Goal: Information Seeking & Learning: Check status

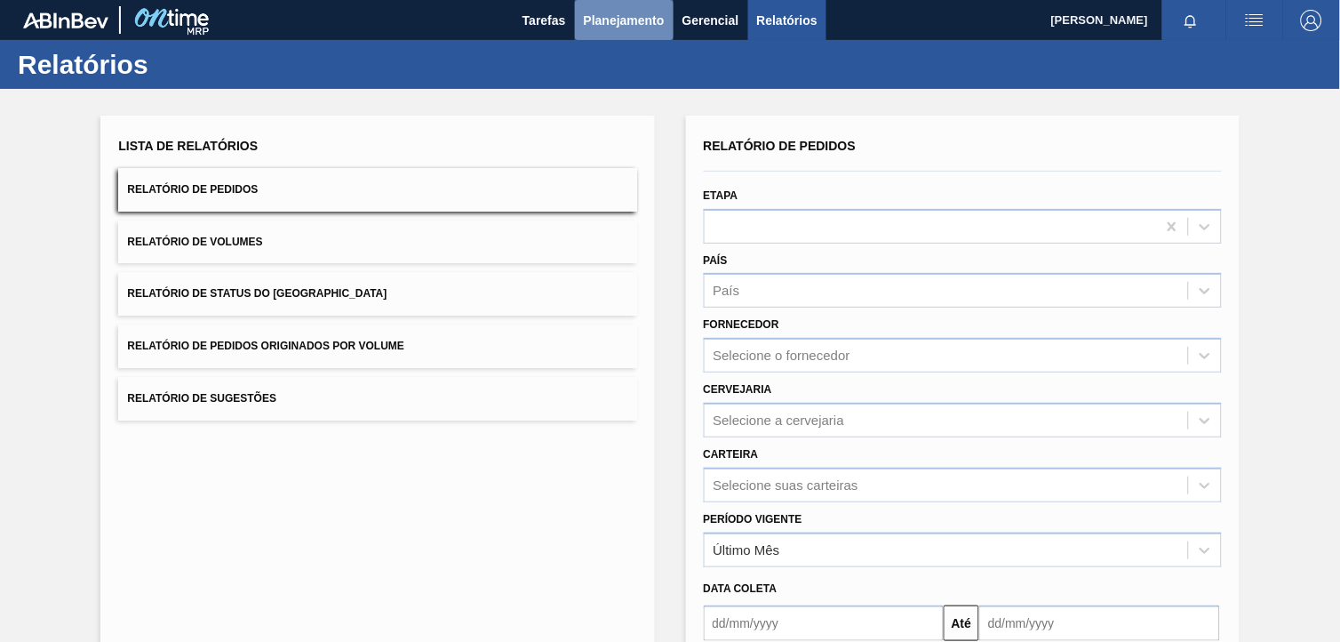
click at [615, 29] on button "Planejamento" at bounding box center [624, 20] width 99 height 40
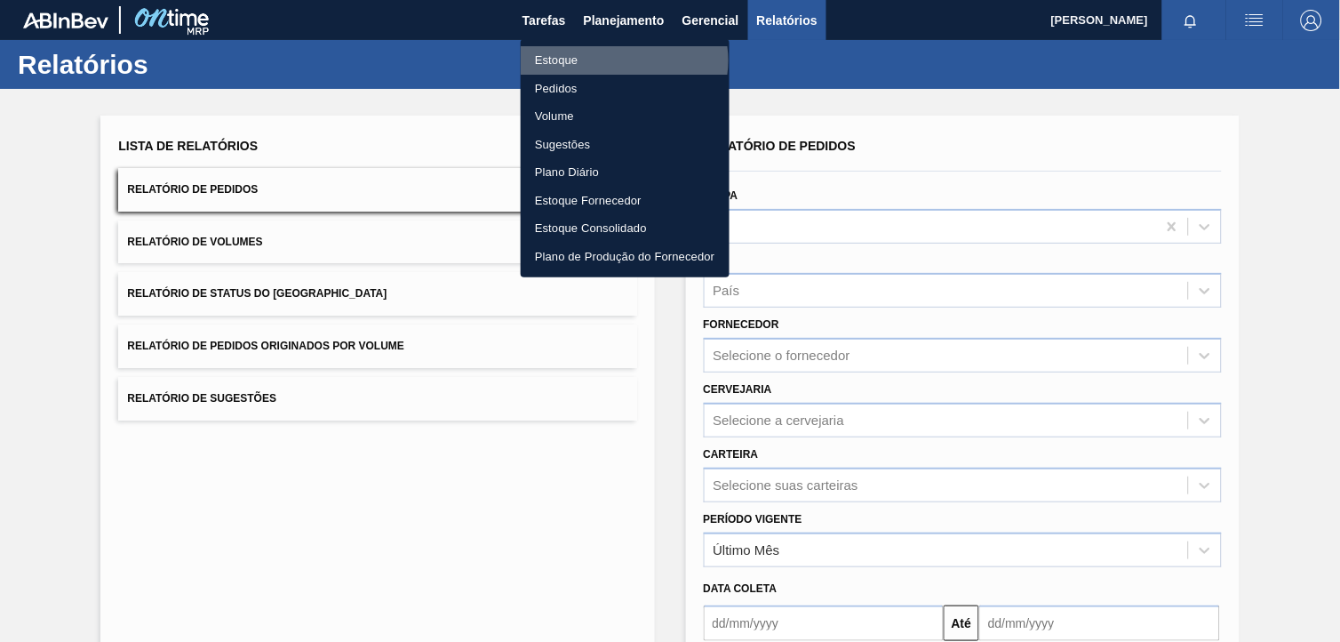
drag, startPoint x: 622, startPoint y: 60, endPoint x: 978, endPoint y: 48, distance: 356.6
click at [622, 60] on li "Estoque" at bounding box center [625, 60] width 209 height 28
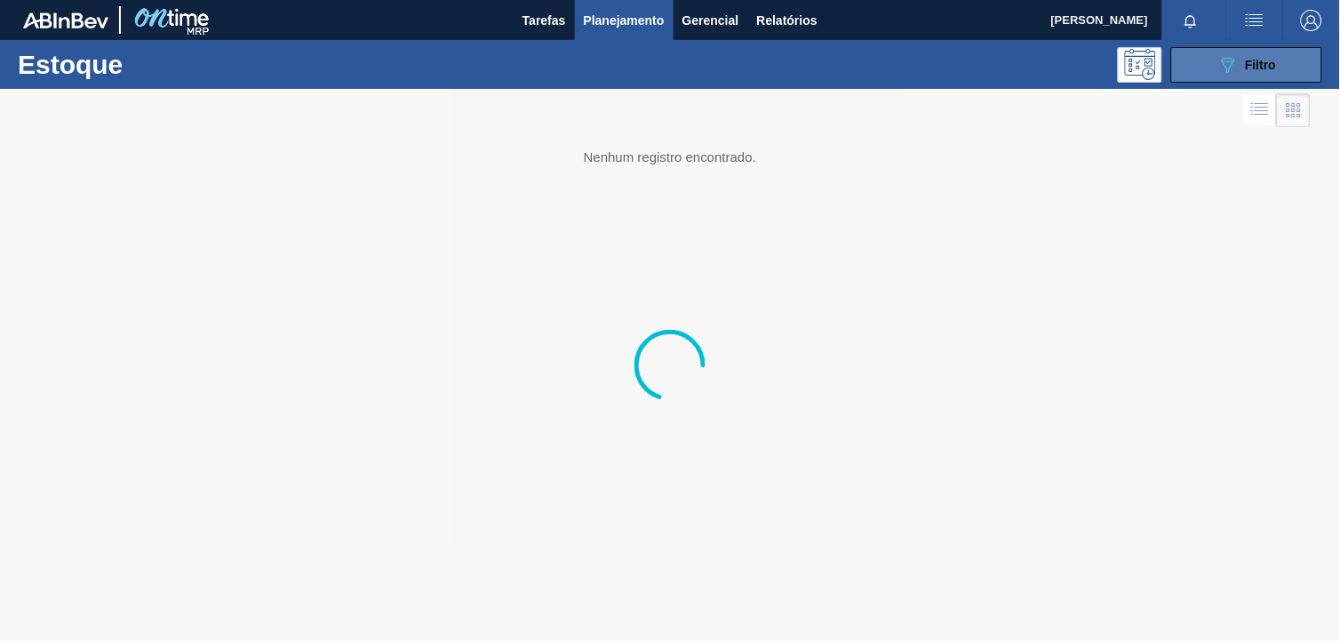
click at [1230, 62] on icon "089F7B8B-B2A5-4AFE-B5C0-19BA573D28AC" at bounding box center [1227, 64] width 21 height 21
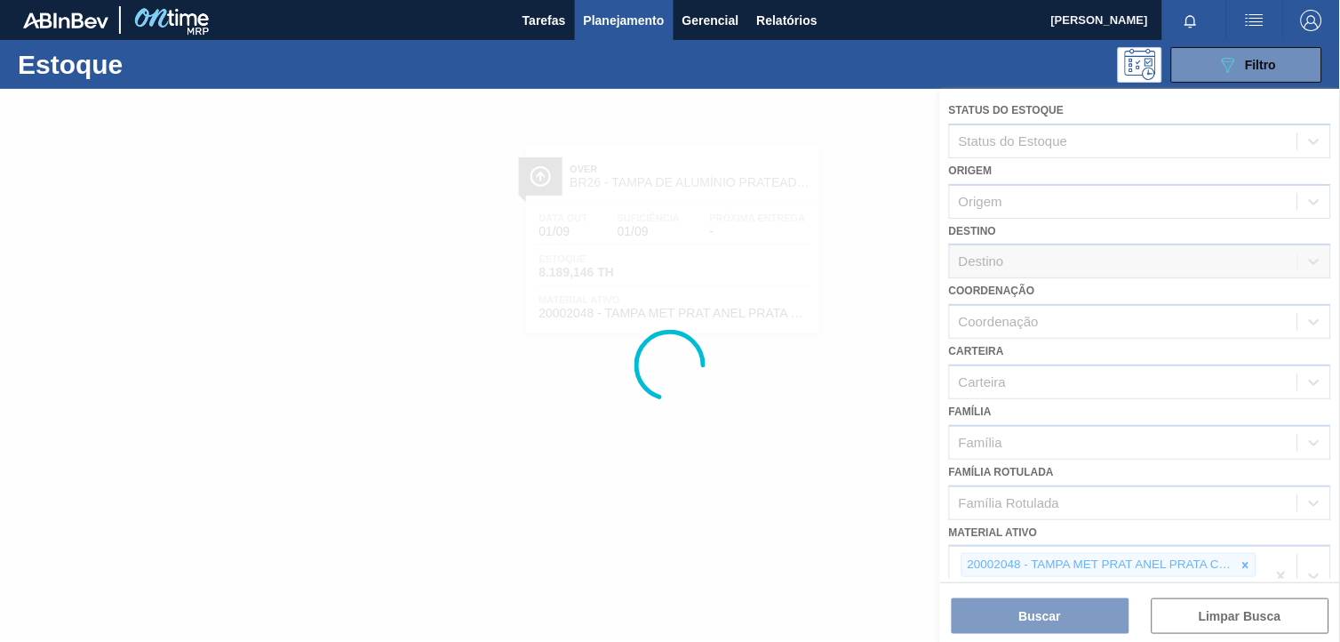
click at [1245, 551] on div at bounding box center [670, 365] width 1340 height 553
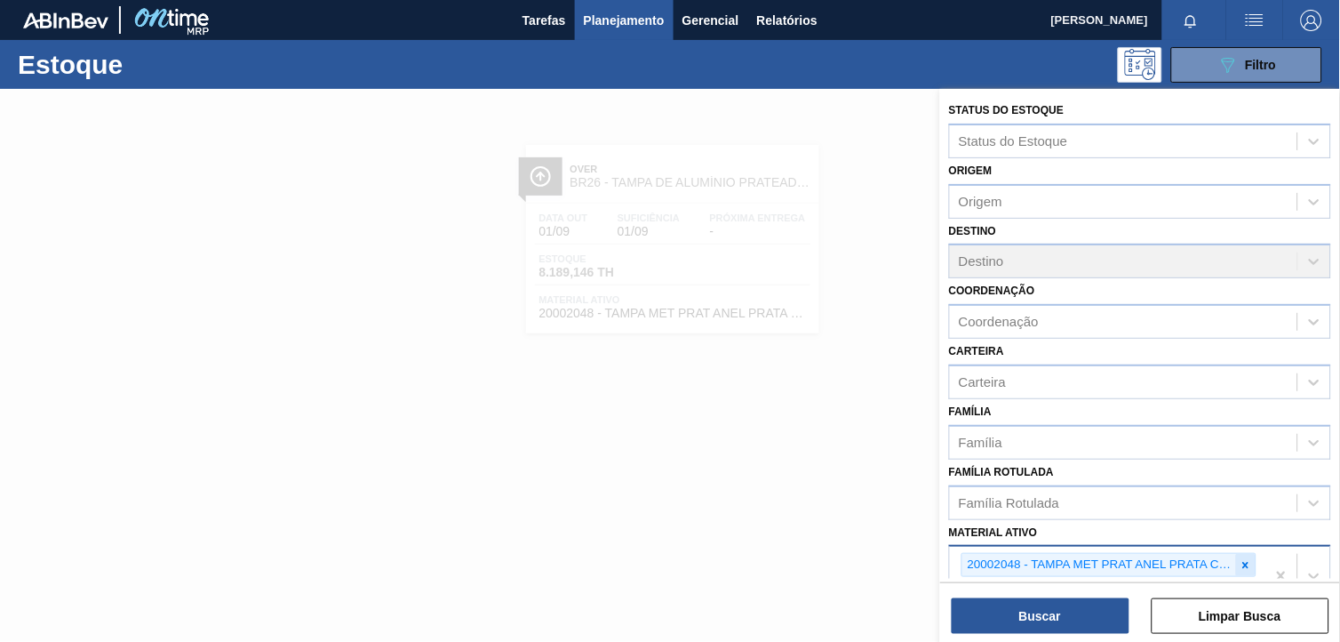
click at [1240, 559] on icon at bounding box center [1246, 565] width 12 height 12
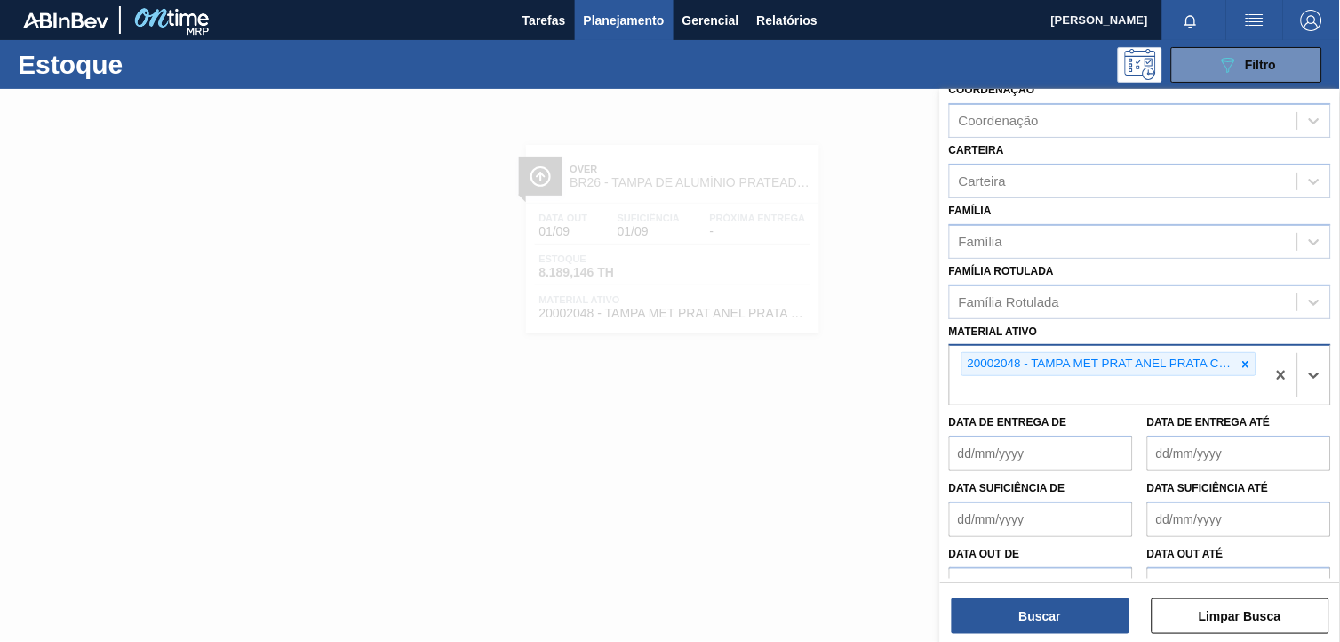
scroll to position [227, 0]
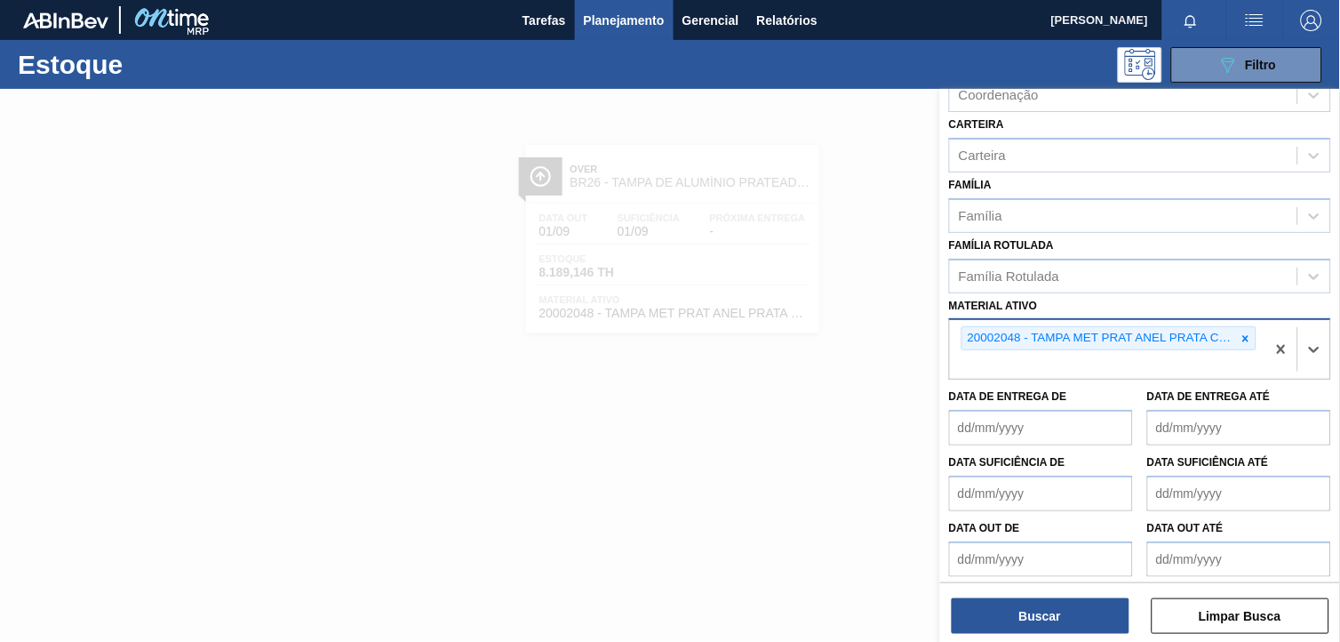
paste ativo "20002720"
type ativo "20002720"
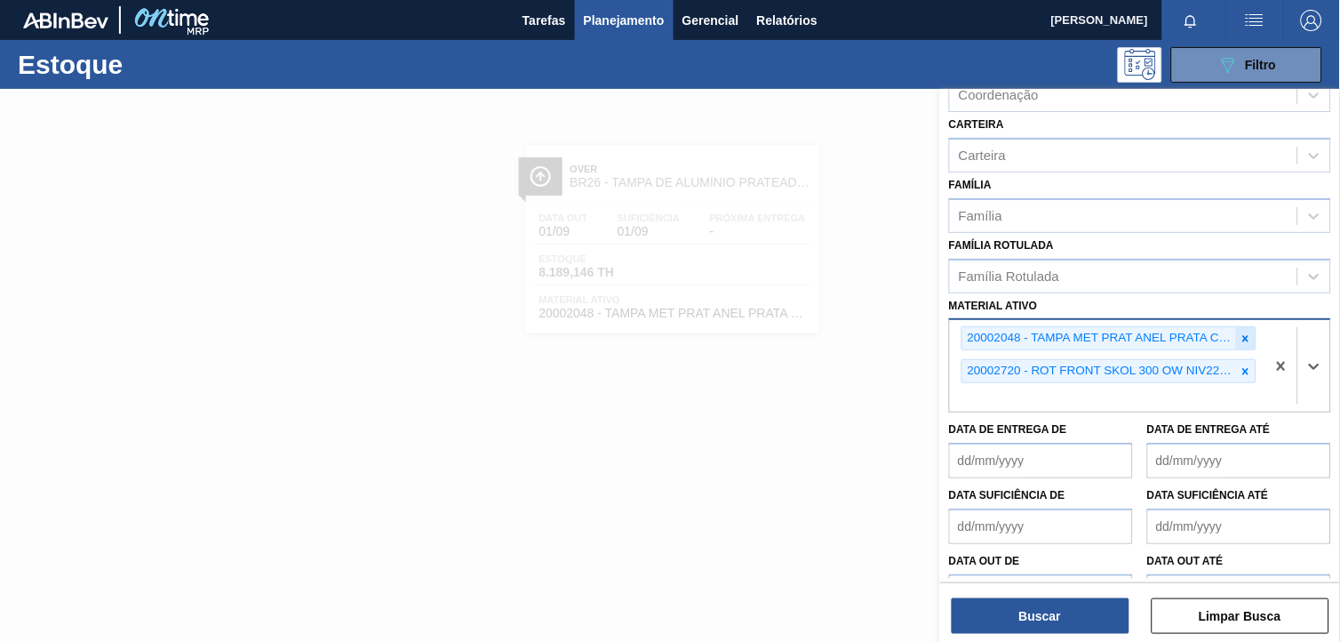
click at [1247, 332] on icon at bounding box center [1246, 338] width 12 height 12
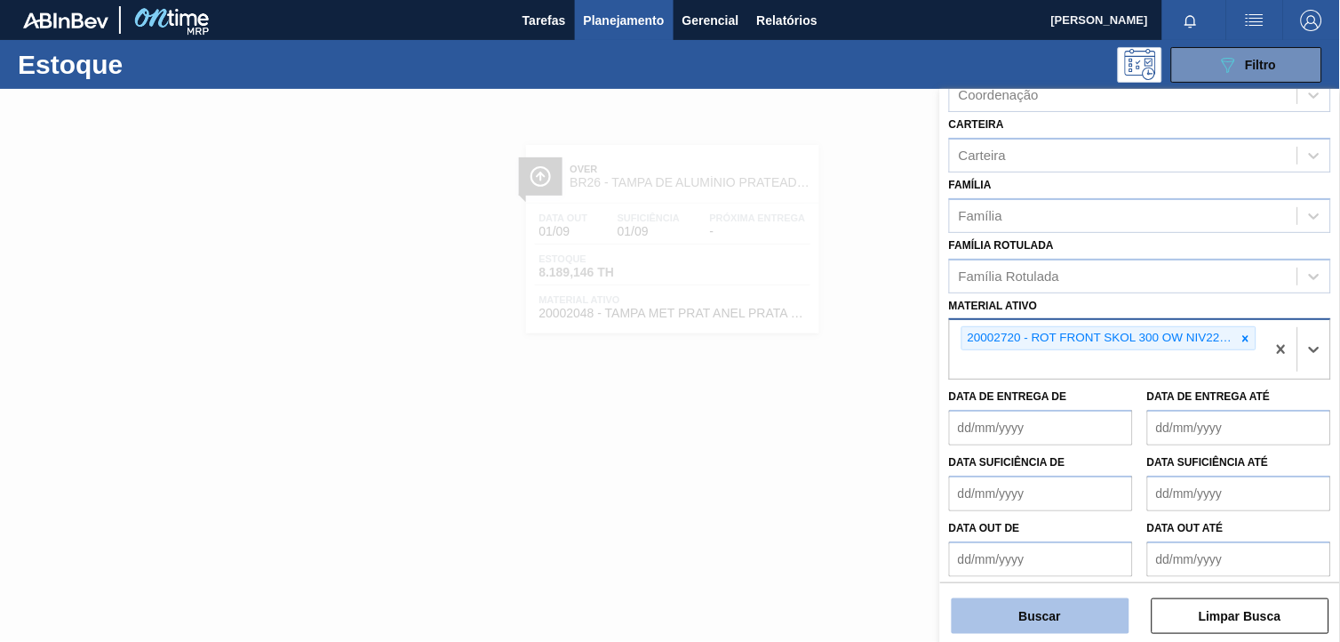
click at [1051, 618] on button "Buscar" at bounding box center [1041, 616] width 178 height 36
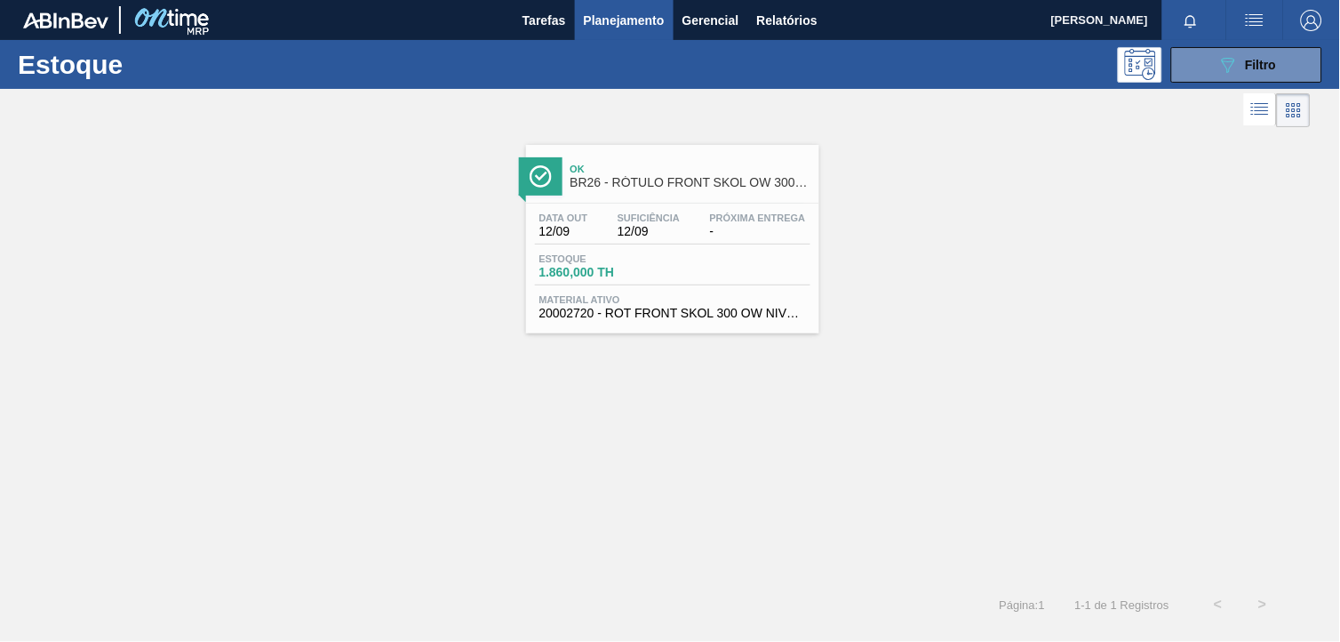
click at [636, 271] on span "1.860,000 TH" at bounding box center [601, 272] width 124 height 13
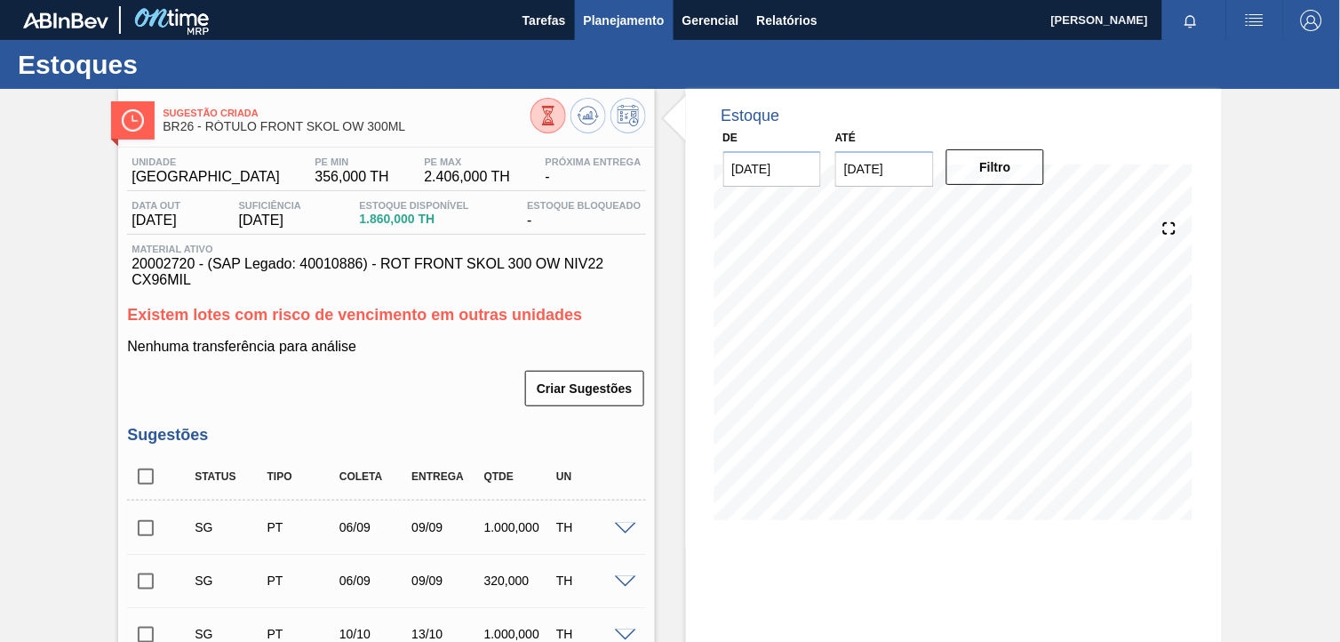
drag, startPoint x: 616, startPoint y: 42, endPoint x: 629, endPoint y: 36, distance: 14.7
click at [618, 43] on div "Estoques" at bounding box center [670, 64] width 1340 height 49
click at [634, 28] on span "Planejamento" at bounding box center [624, 20] width 81 height 21
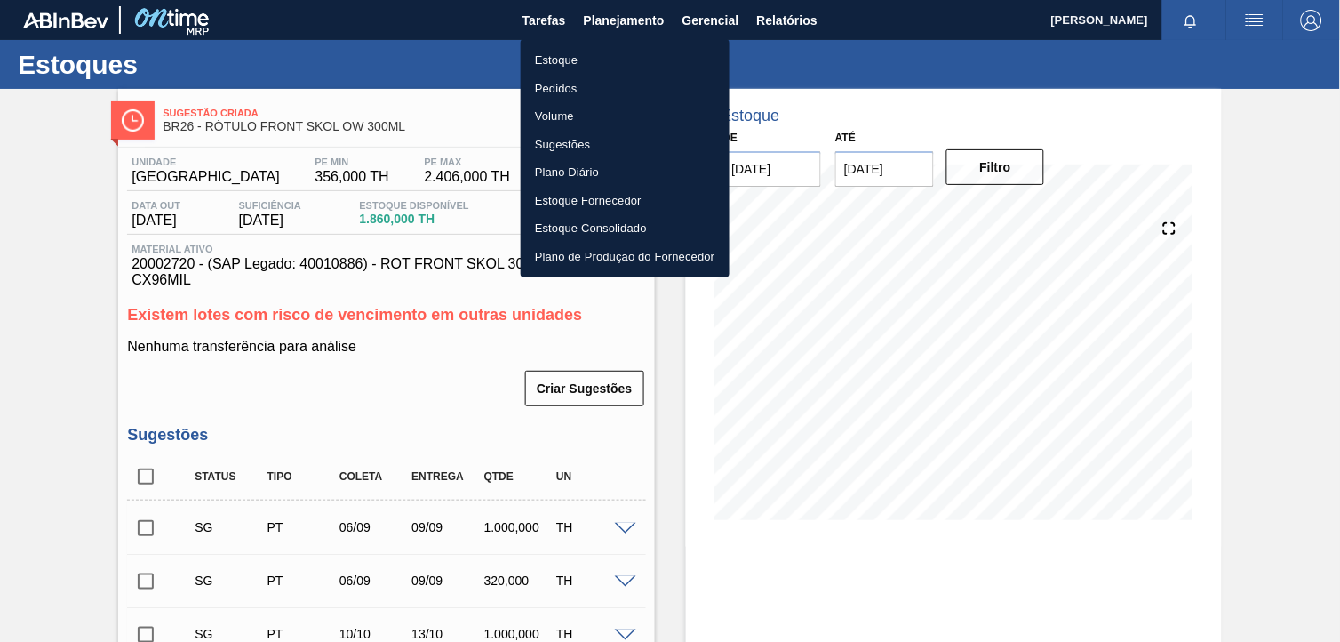
click at [592, 69] on li "Estoque" at bounding box center [625, 60] width 209 height 28
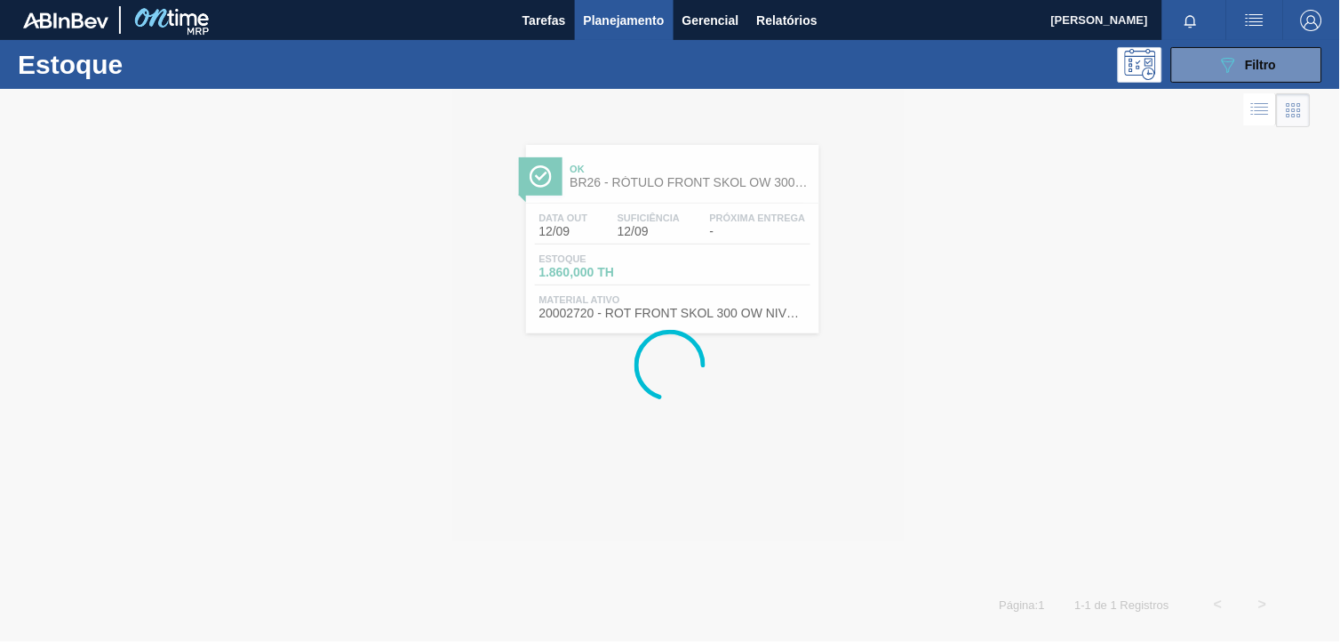
click at [1242, 85] on div "Estoque 089F7B8B-B2A5-4AFE-B5C0-19BA573D28AC Filtro" at bounding box center [670, 64] width 1340 height 49
drag, startPoint x: 1235, startPoint y: 72, endPoint x: 1280, endPoint y: 102, distance: 53.7
click at [1233, 72] on icon "089F7B8B-B2A5-4AFE-B5C0-19BA573D28AC" at bounding box center [1227, 64] width 21 height 21
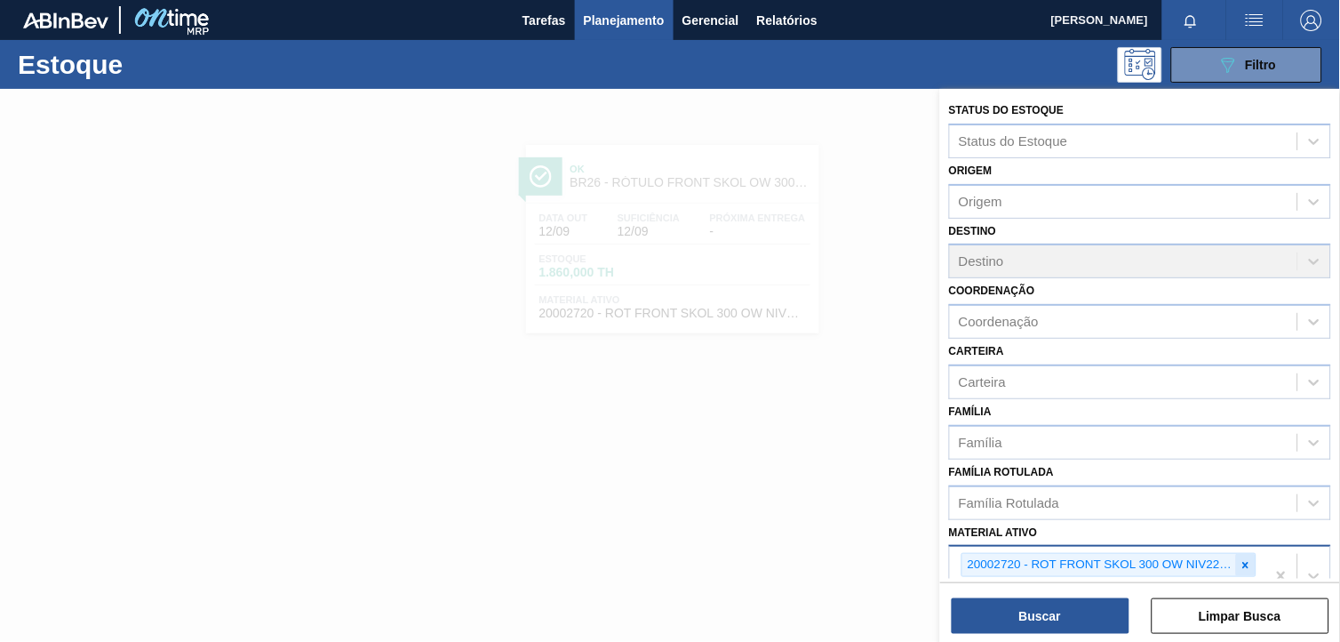
click at [1247, 567] on div at bounding box center [1246, 565] width 20 height 22
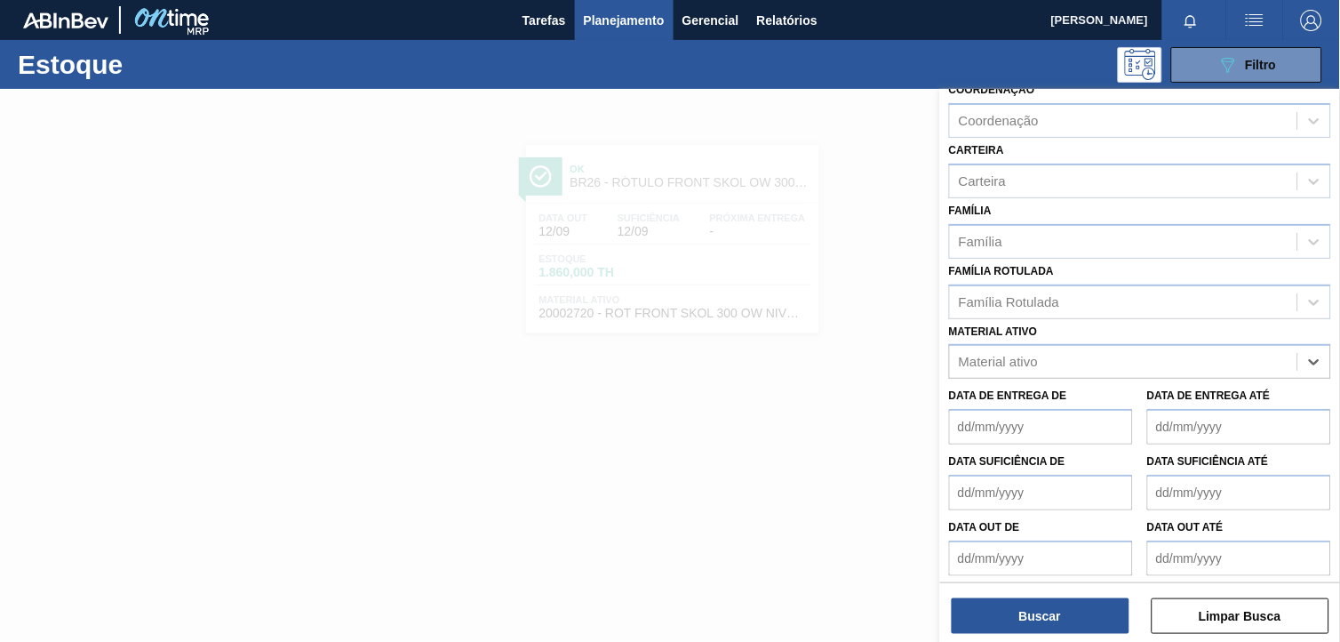
paste ativo "ROT NECK STELLA 600 429 CX84MIL 1.125 6.750 14.000 -7.250 1/9 No limite do rótu…"
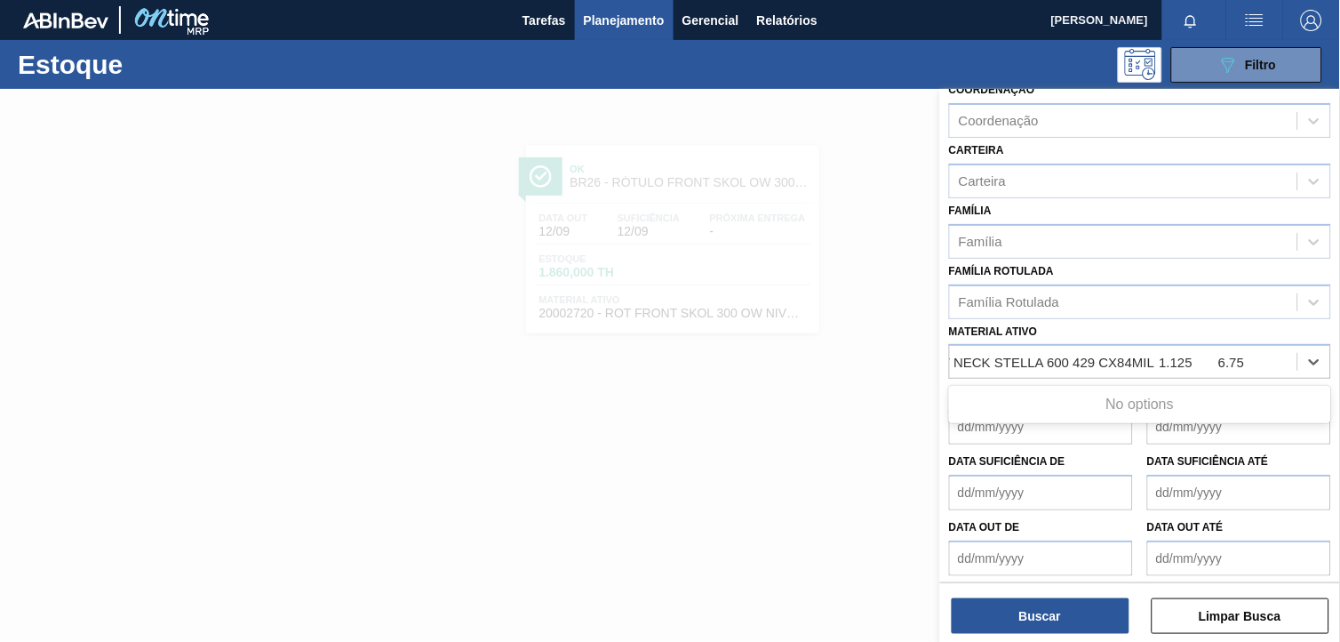
scroll to position [0, 0]
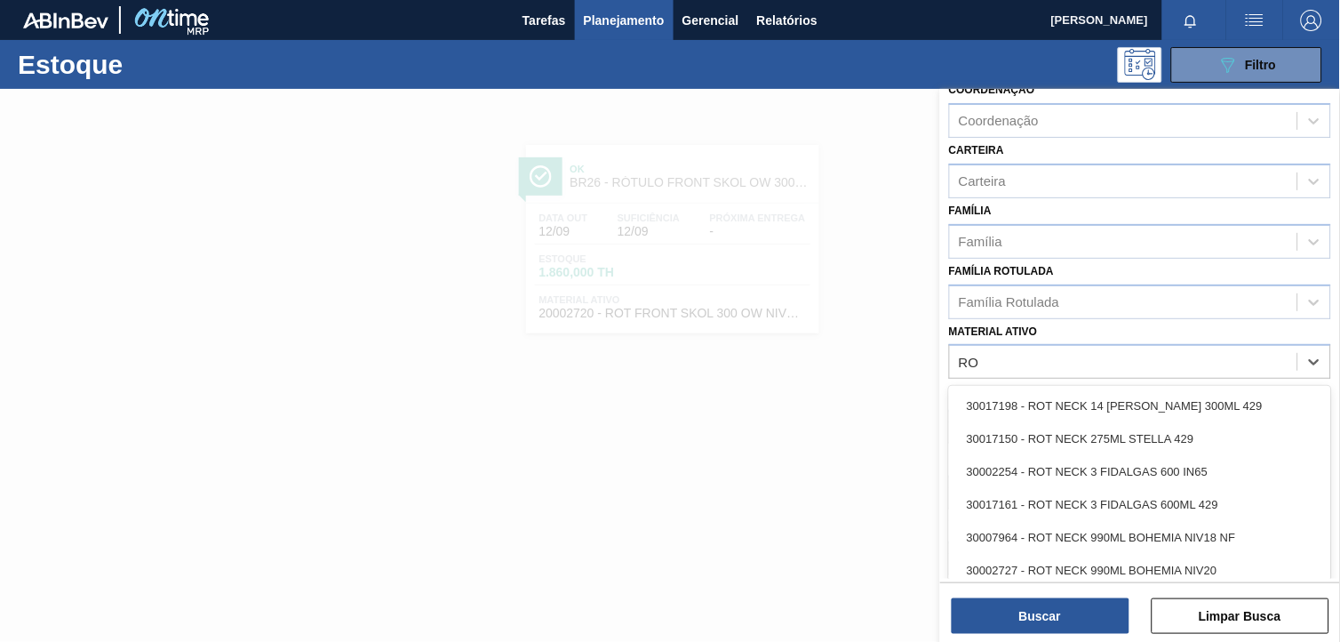
type ativo "R"
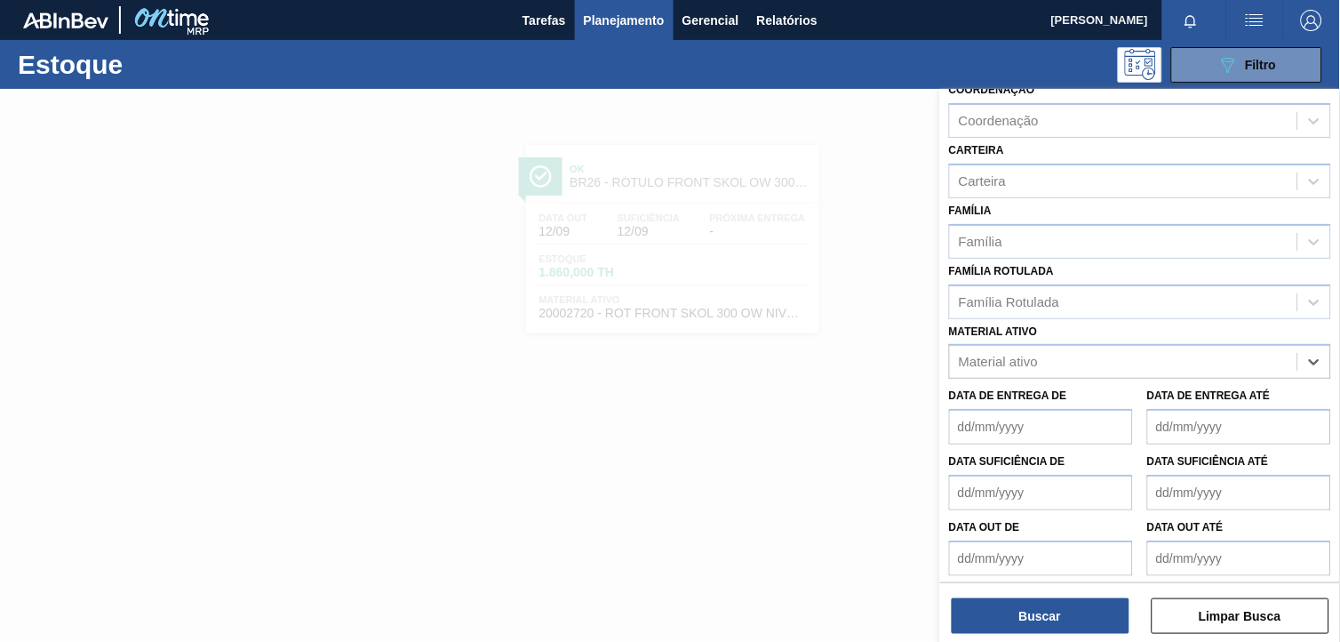
paste ativo "20005451"
type ativo "20005451"
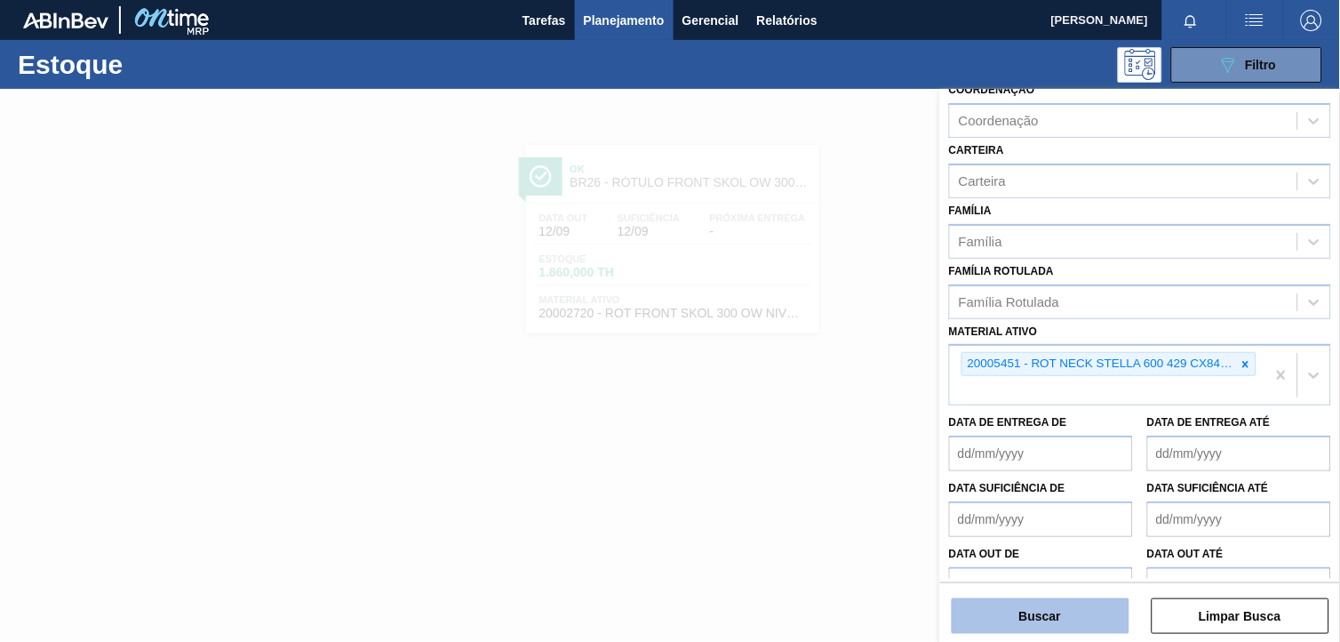
click at [1065, 632] on button "Buscar" at bounding box center [1041, 616] width 178 height 36
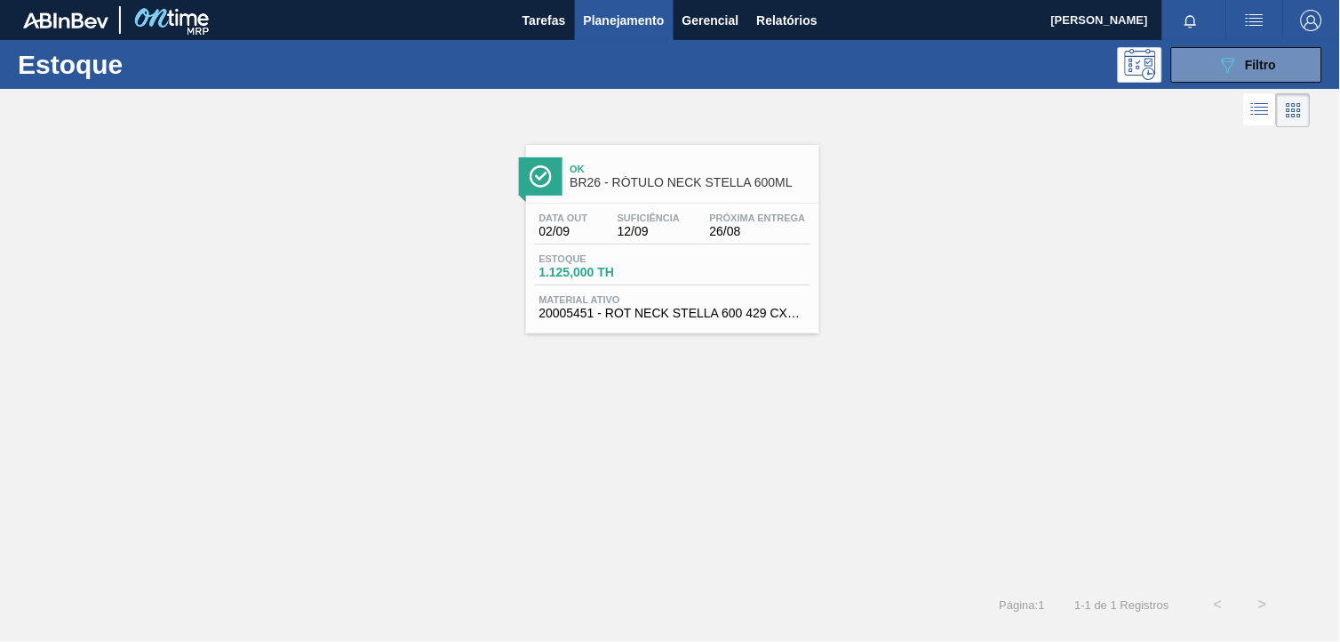
click at [742, 274] on div "Estoque 1.125,000 TH" at bounding box center [672, 269] width 275 height 32
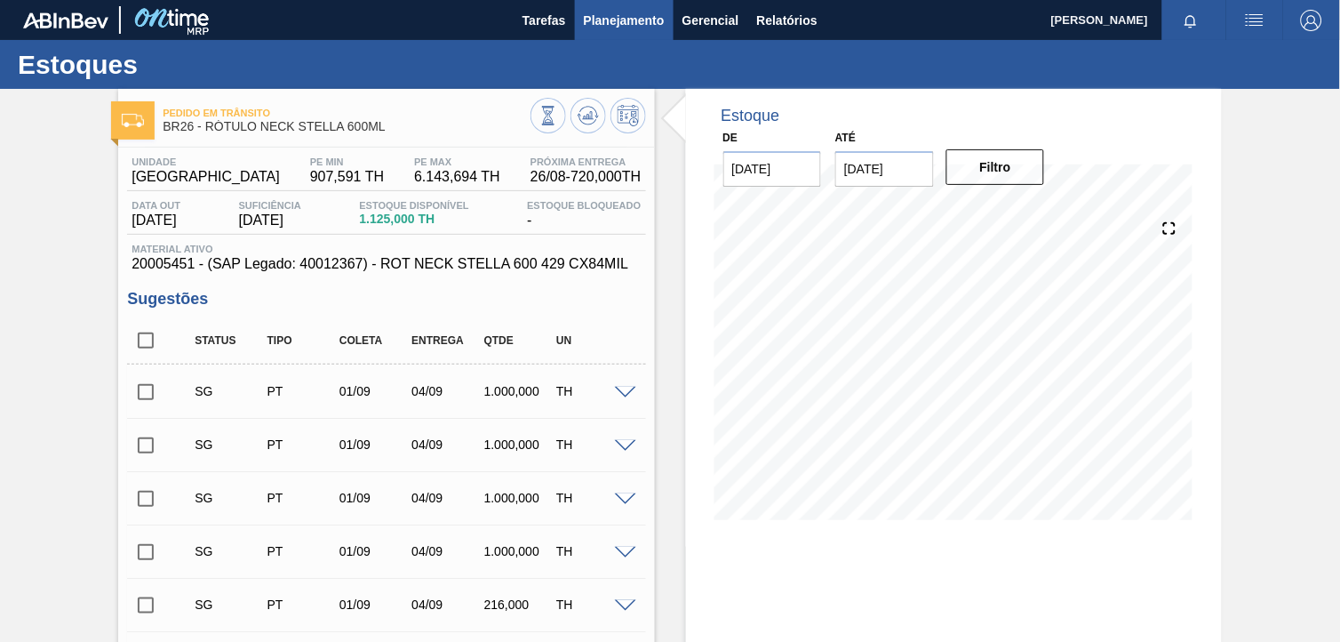
click at [600, 12] on span "Planejamento" at bounding box center [624, 20] width 81 height 21
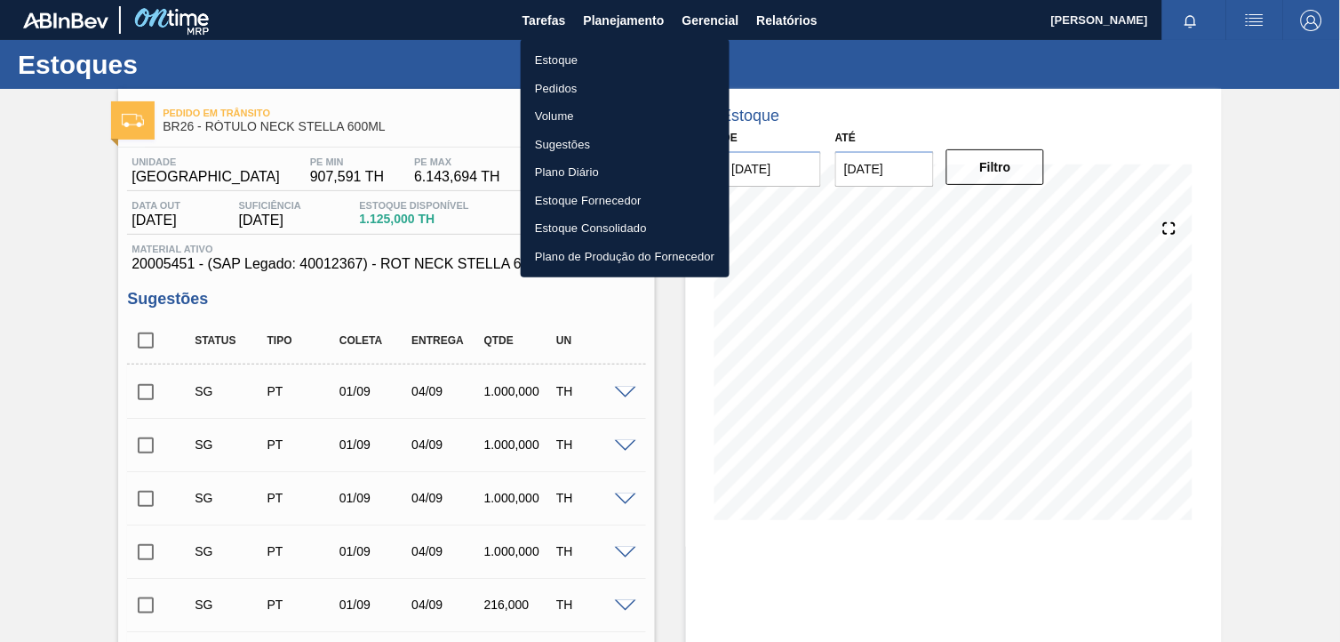
click at [647, 42] on ul "Estoque Pedidos Volume Sugestões Plano Diário Estoque Fornecedor Estoque Consol…" at bounding box center [625, 158] width 209 height 238
click at [655, 51] on li "Estoque" at bounding box center [625, 60] width 209 height 28
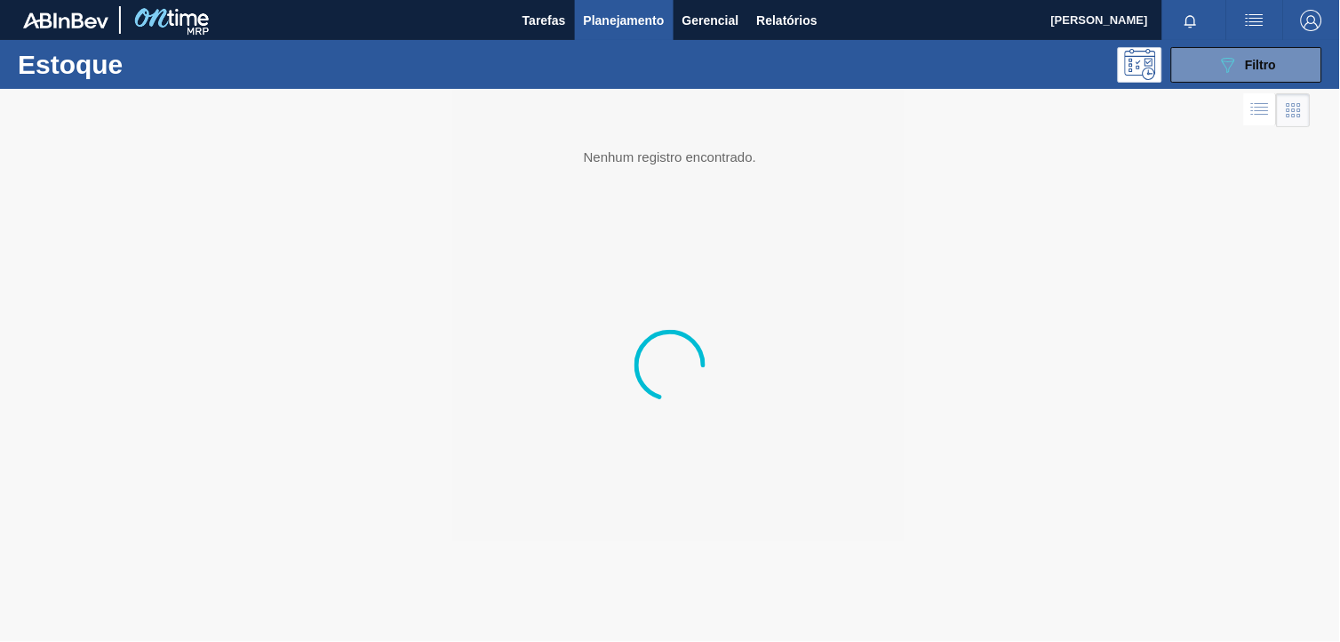
drag, startPoint x: 1256, startPoint y: 68, endPoint x: 1281, endPoint y: 107, distance: 46.8
click at [1254, 66] on span "Filtro" at bounding box center [1261, 65] width 31 height 14
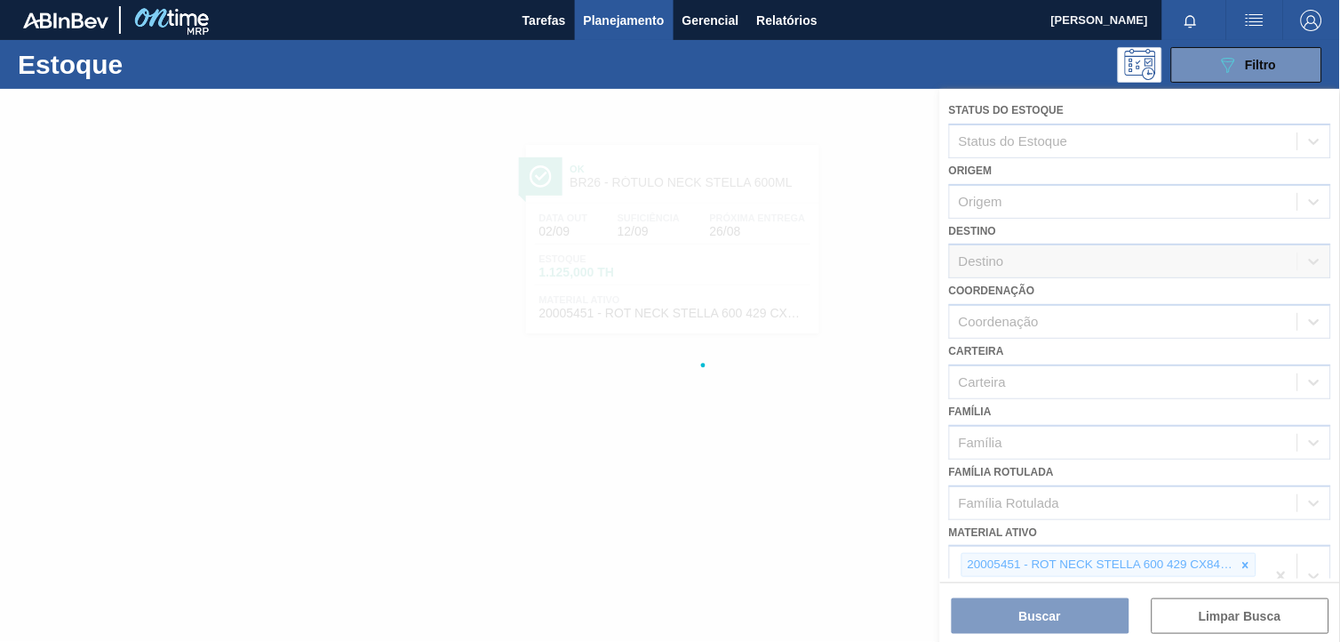
click at [1241, 566] on div at bounding box center [670, 365] width 1340 height 553
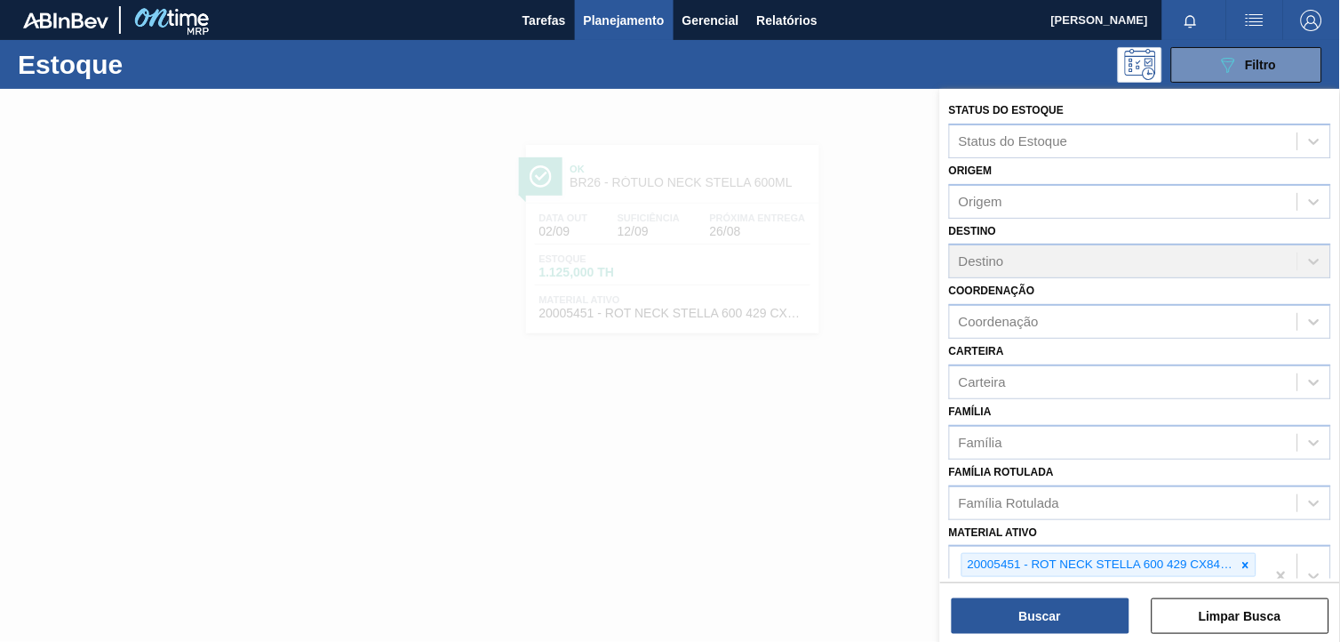
click at [1248, 566] on div at bounding box center [1246, 565] width 20 height 22
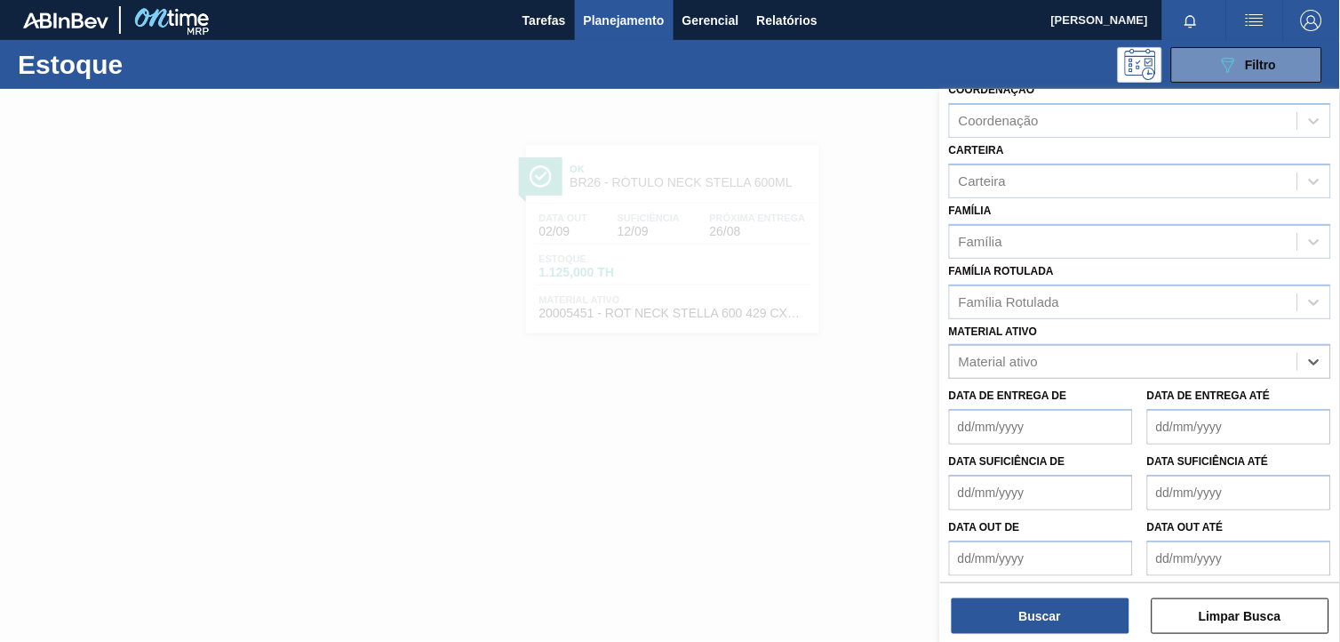
paste ativo "30012600"
type ativo "30012600"
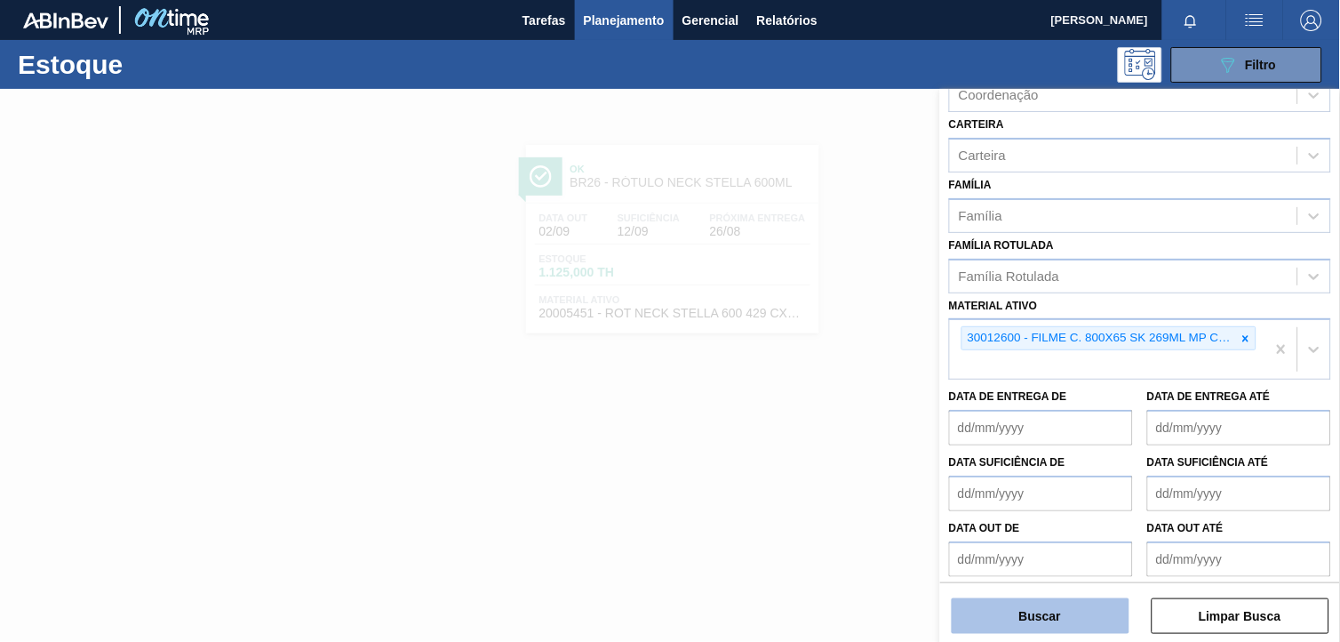
drag, startPoint x: 1100, startPoint y: 602, endPoint x: 1033, endPoint y: 619, distance: 69.8
click at [1100, 601] on button "Buscar" at bounding box center [1041, 616] width 178 height 36
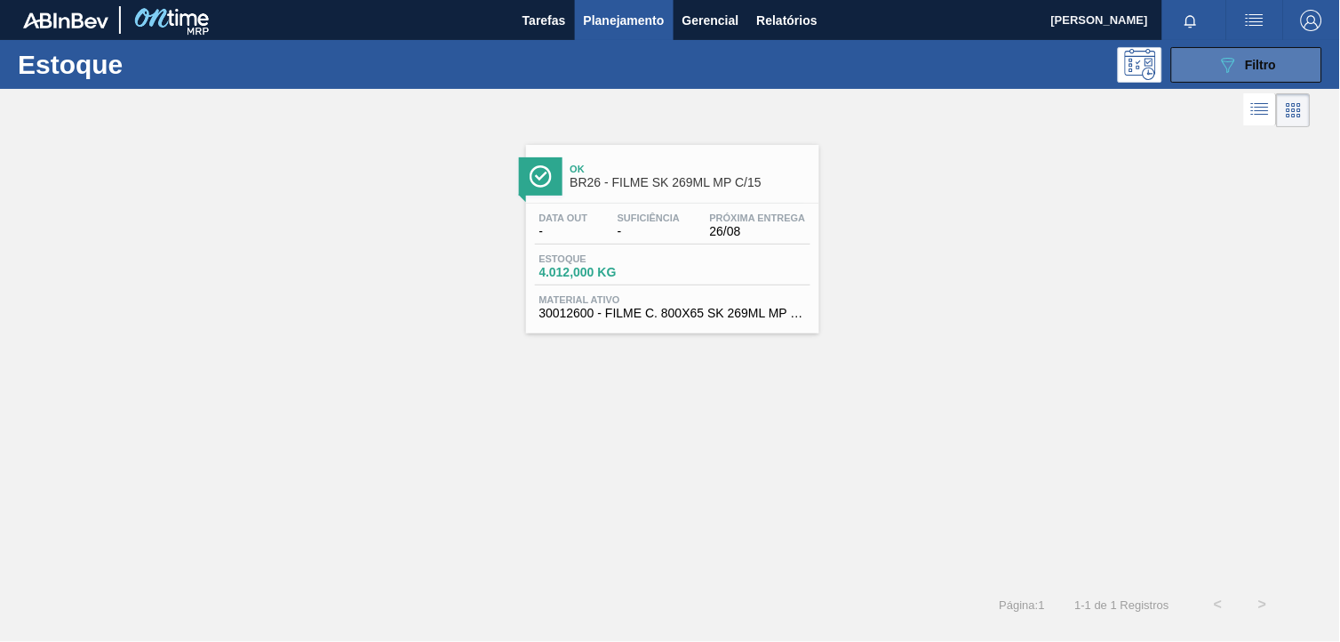
click at [1276, 49] on button "089F7B8B-B2A5-4AFE-B5C0-19BA573D28AC Filtro" at bounding box center [1246, 65] width 151 height 36
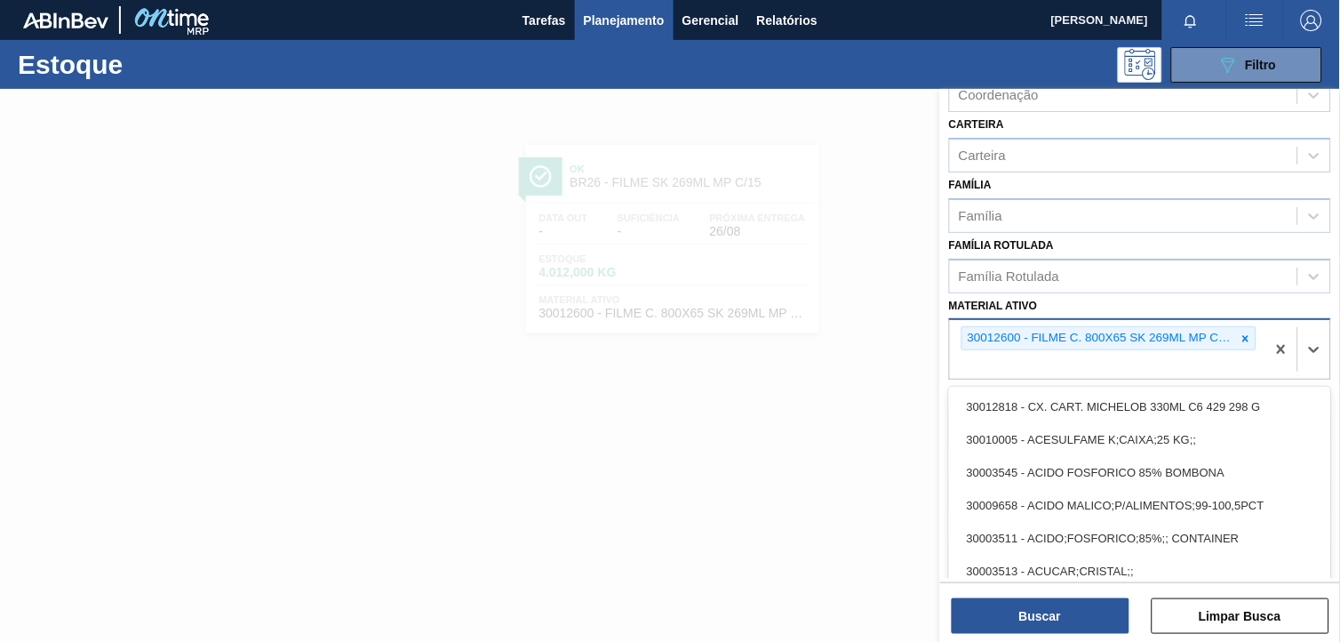
drag, startPoint x: 1244, startPoint y: 320, endPoint x: 1256, endPoint y: 320, distance: 11.6
click at [1246, 326] on div "30012600 - FILME C. 800X65 SK 269ML MP C15 429" at bounding box center [1108, 338] width 295 height 24
click at [1243, 335] on icon at bounding box center [1246, 338] width 6 height 6
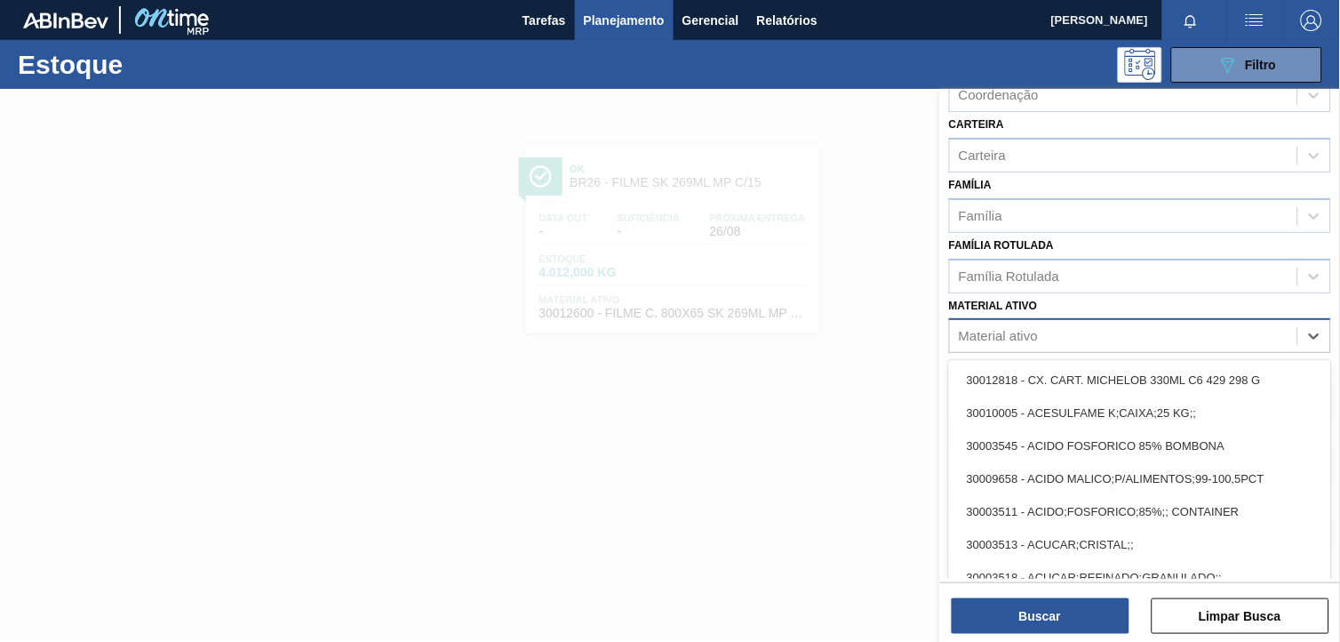
paste ativo "30030623"
type ativo "30030623"
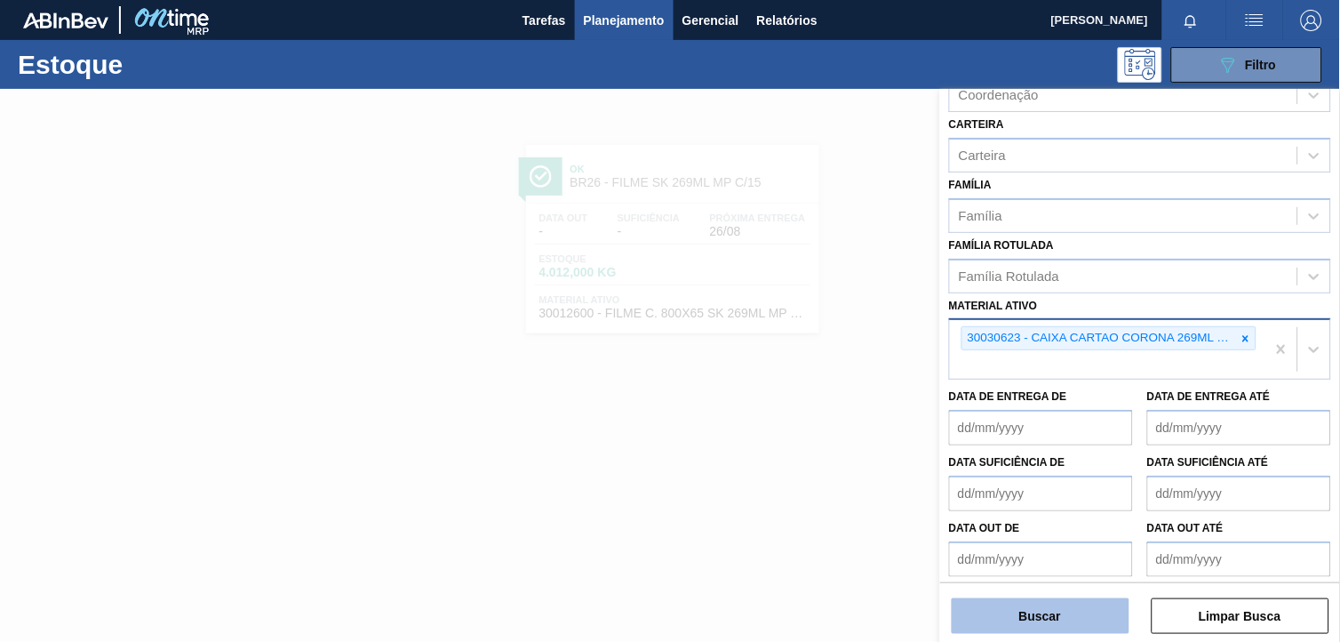
click at [1099, 615] on button "Buscar" at bounding box center [1041, 616] width 178 height 36
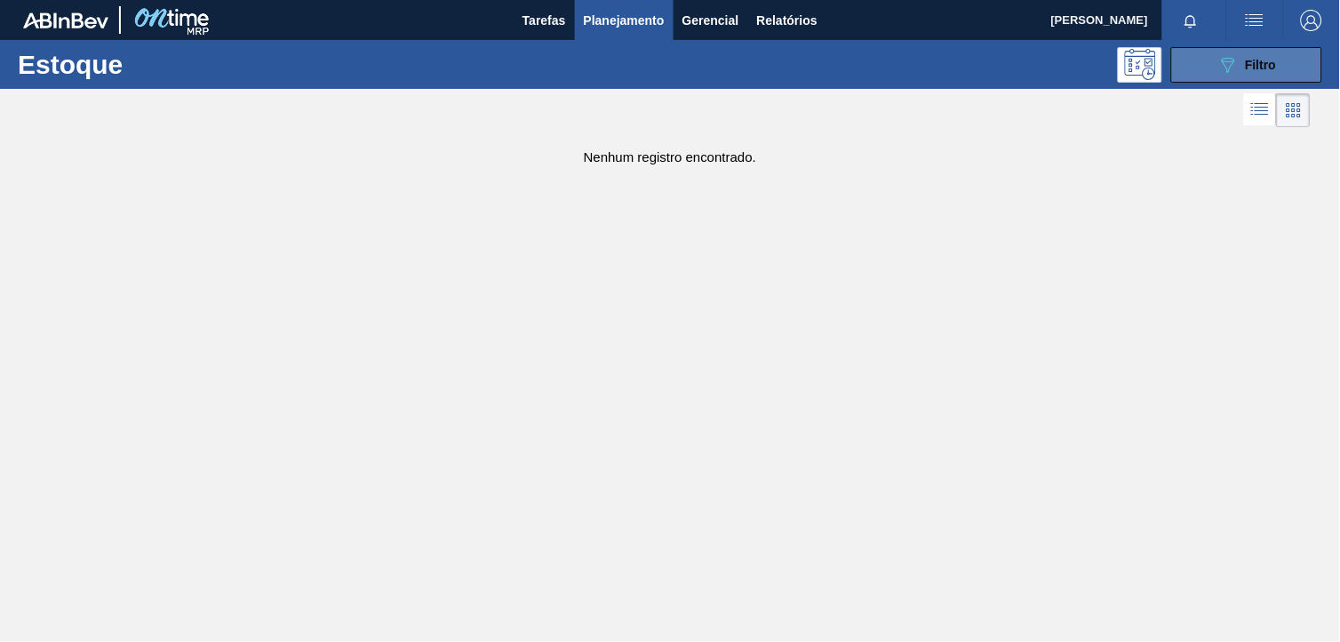
click at [1187, 72] on button "089F7B8B-B2A5-4AFE-B5C0-19BA573D28AC Filtro" at bounding box center [1246, 65] width 151 height 36
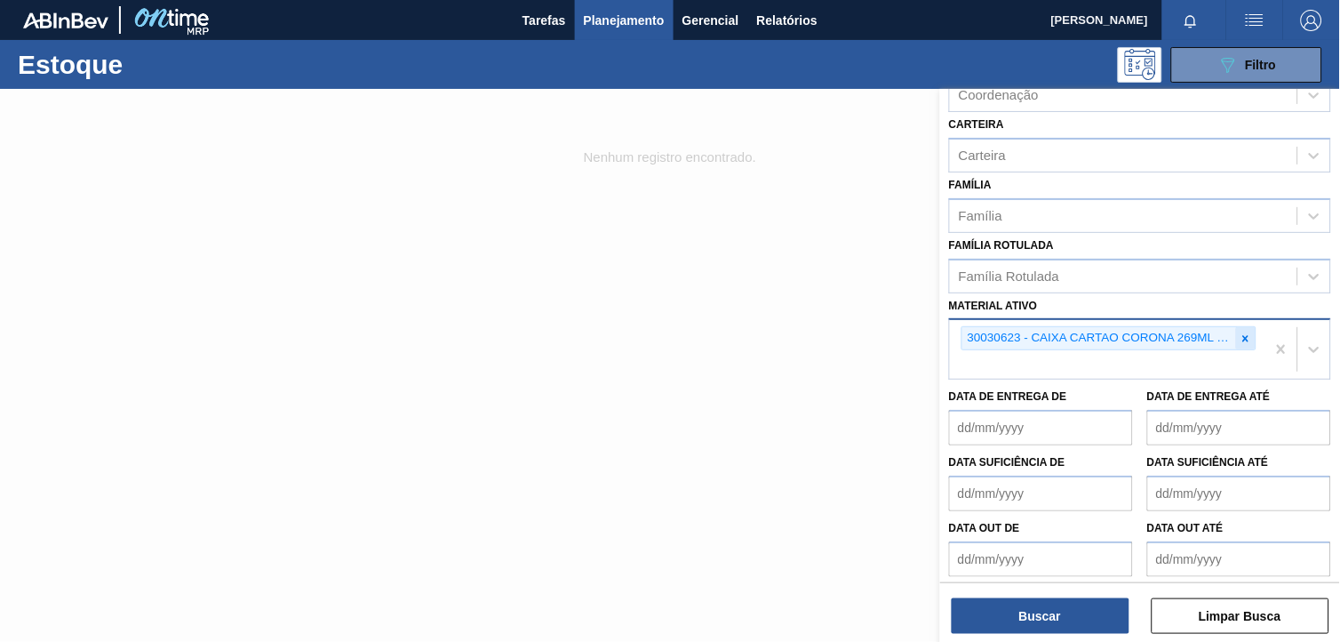
click at [1240, 340] on div at bounding box center [1246, 338] width 20 height 22
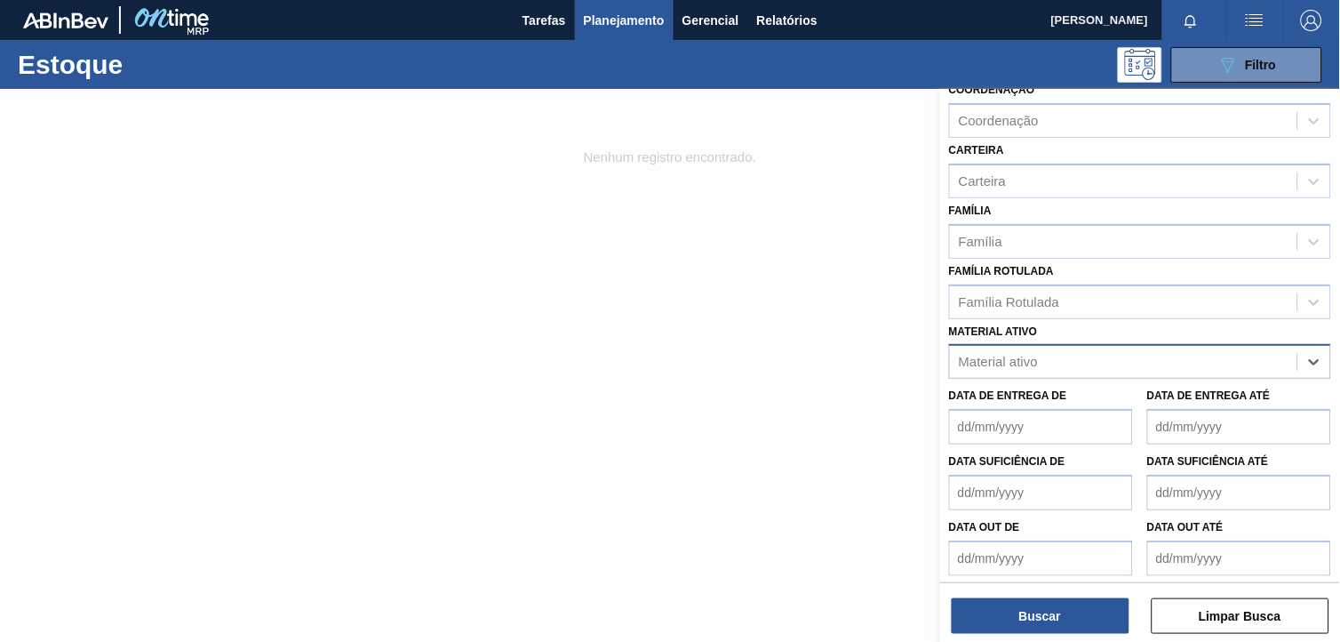
paste ativo "30033644"
type ativo "30033644"
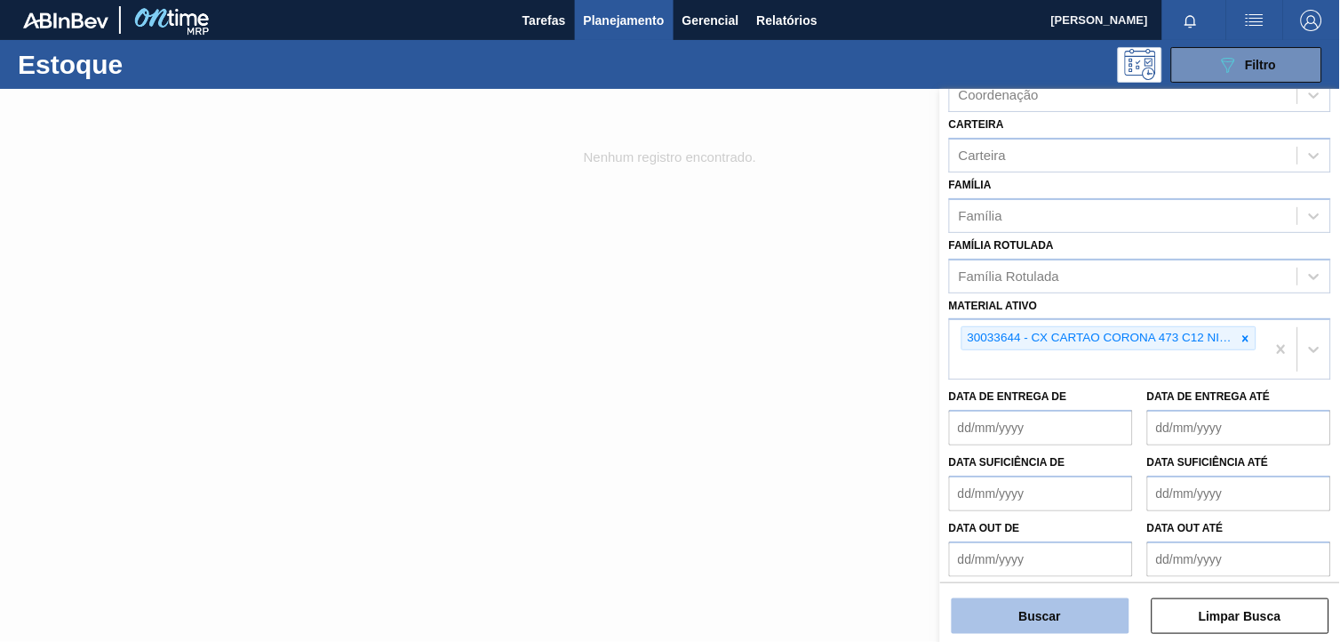
drag, startPoint x: 1105, startPoint y: 622, endPoint x: 967, endPoint y: 518, distance: 172.6
click at [1105, 620] on button "Buscar" at bounding box center [1041, 616] width 178 height 36
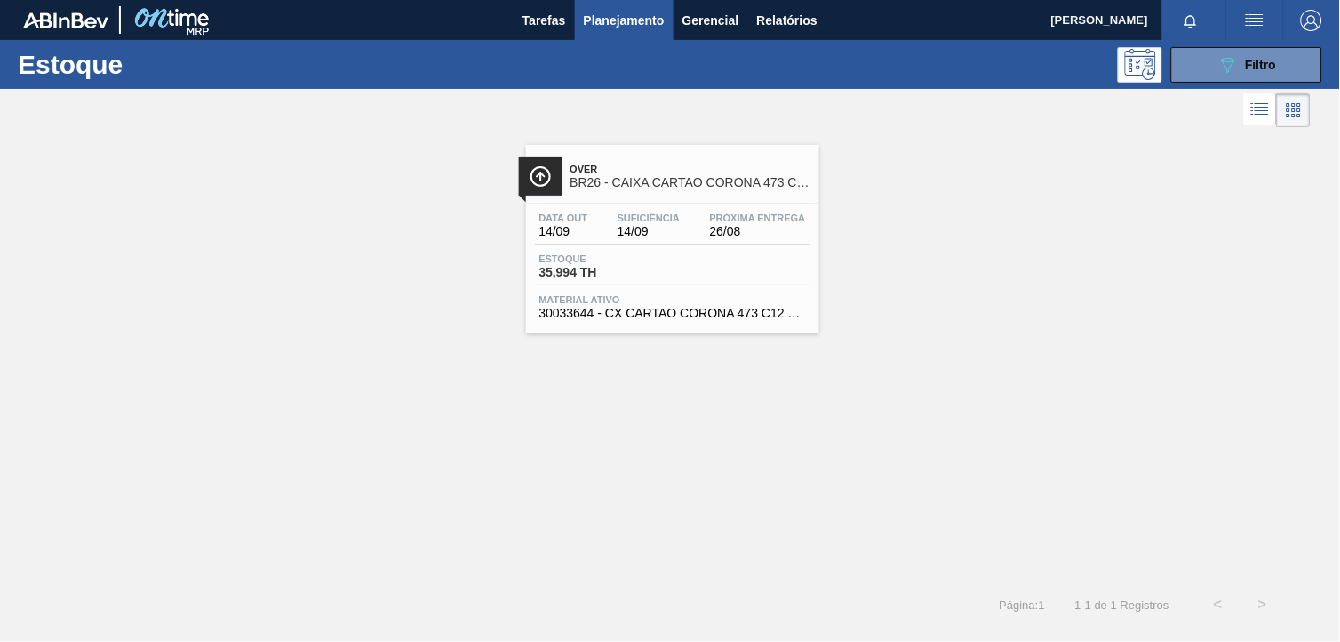
click at [1203, 38] on div at bounding box center [1194, 20] width 64 height 40
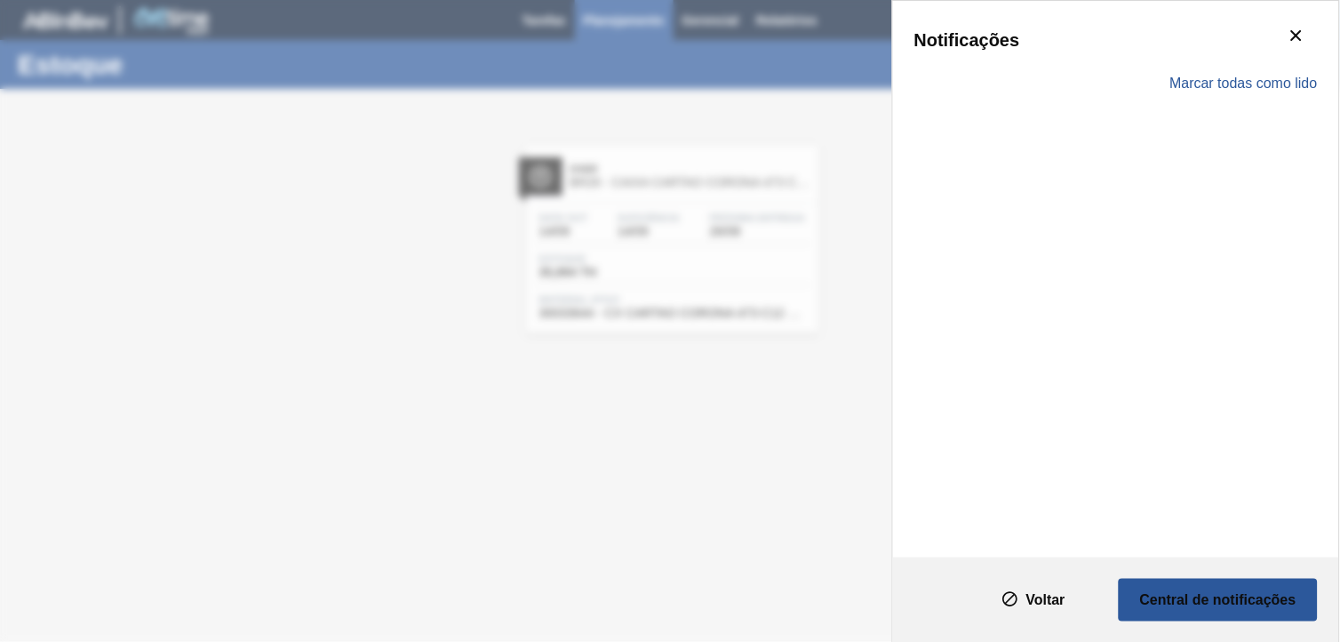
click at [1212, 63] on div "Marcar todas como lido" at bounding box center [1115, 84] width 403 height 52
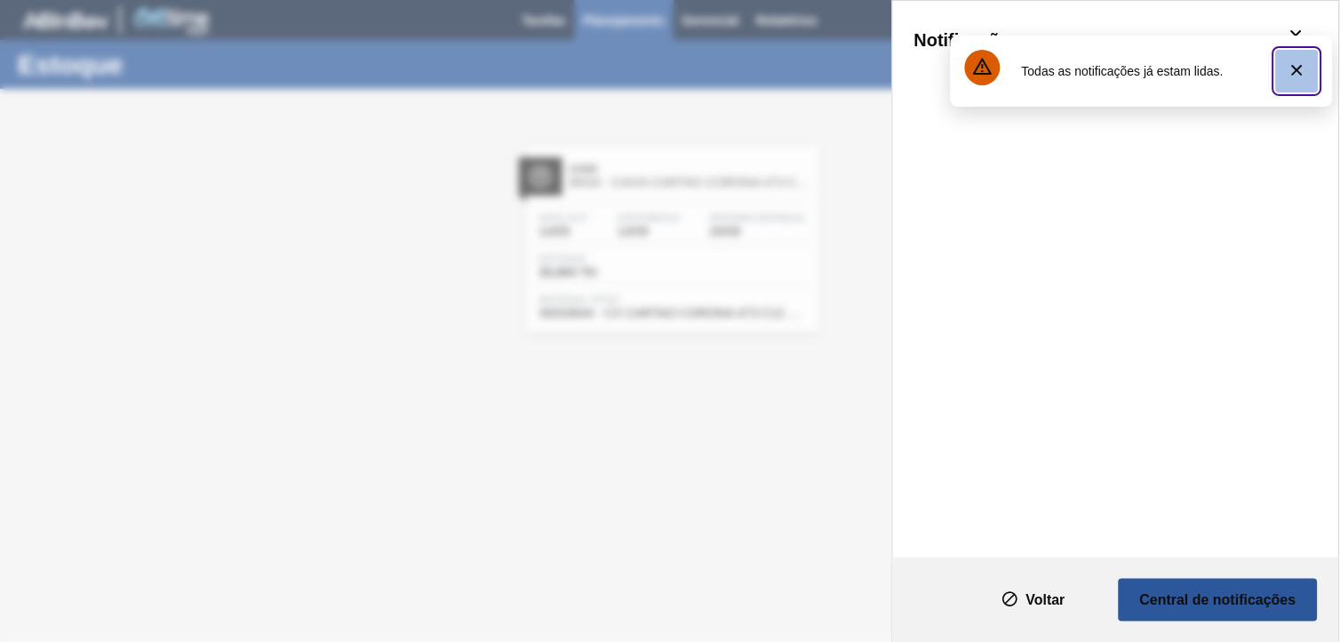
click at [1301, 69] on icon "botão de ícone" at bounding box center [1297, 70] width 21 height 21
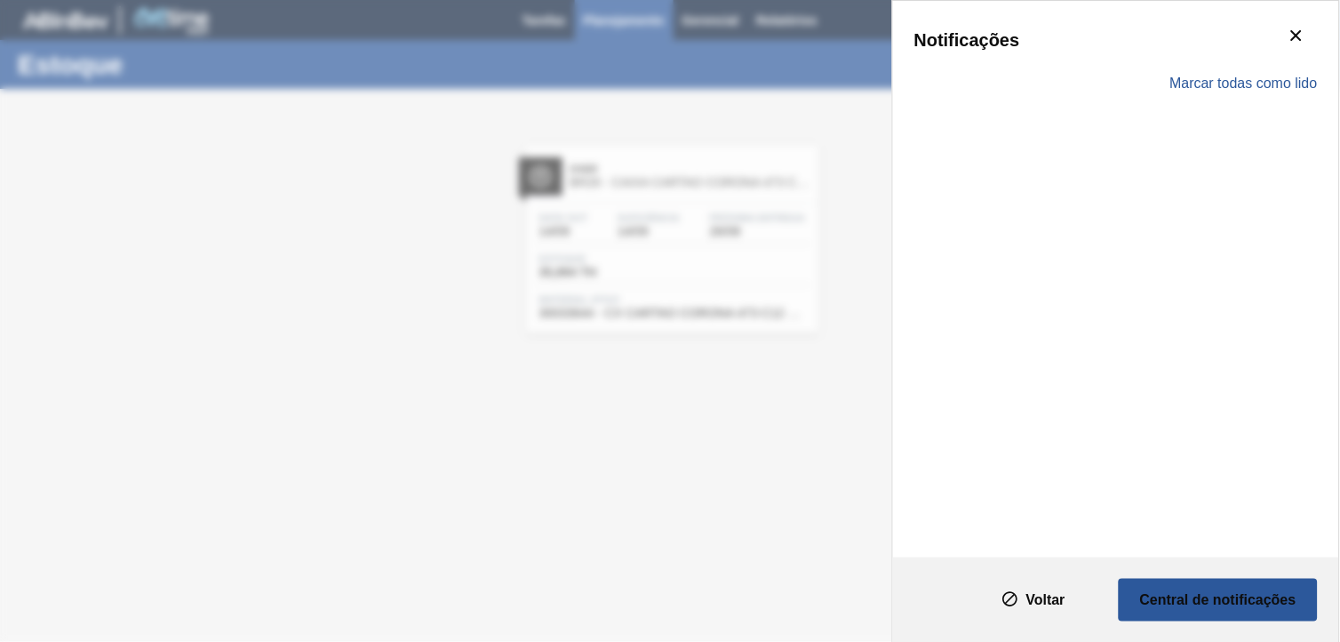
drag, startPoint x: 874, startPoint y: 139, endPoint x: 1081, endPoint y: 448, distance: 372.2
click at [873, 139] on div "Notificações Marcar todas como lido" at bounding box center [670, 321] width 1340 height 642
click at [0, 0] on slot "Voltar" at bounding box center [0, 0] width 0 height 0
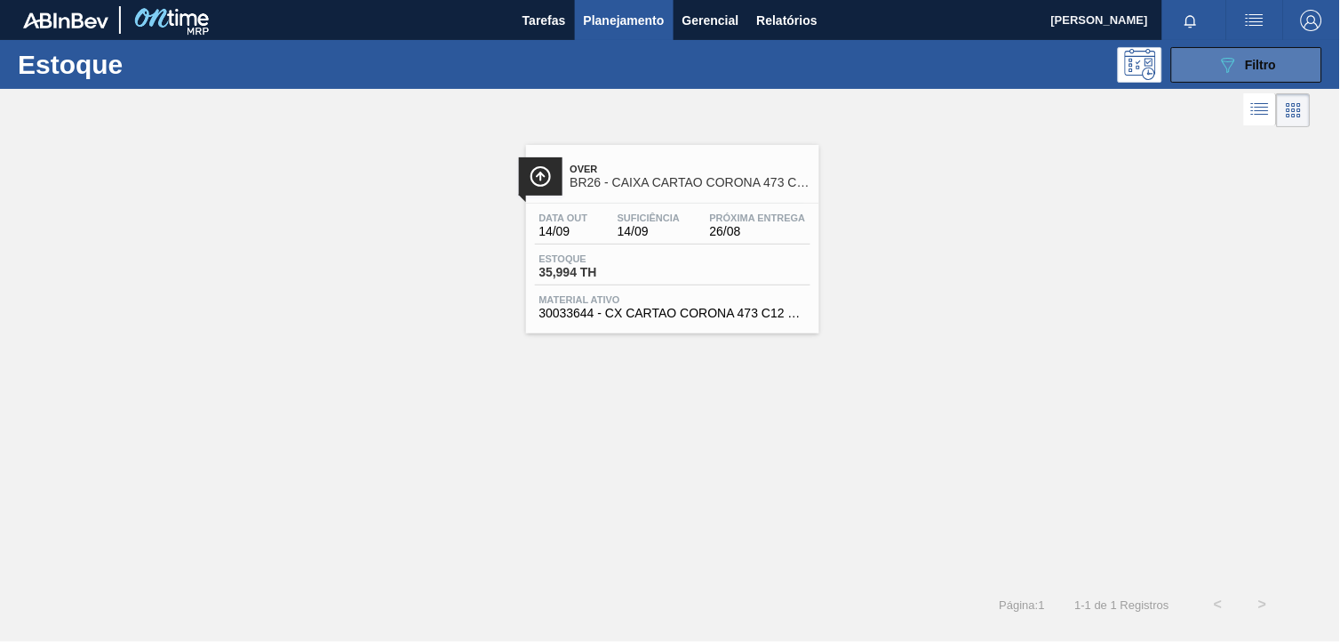
click at [1260, 58] on span "Filtro" at bounding box center [1261, 65] width 31 height 14
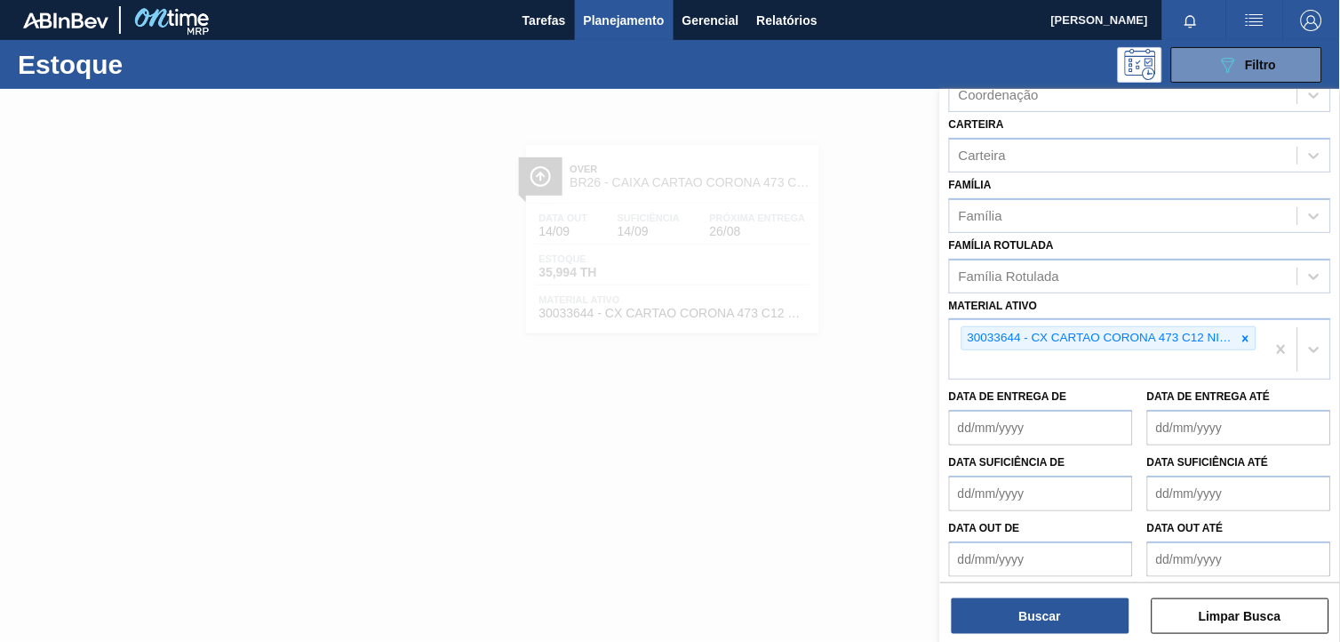
click at [1238, 333] on div at bounding box center [1246, 338] width 20 height 22
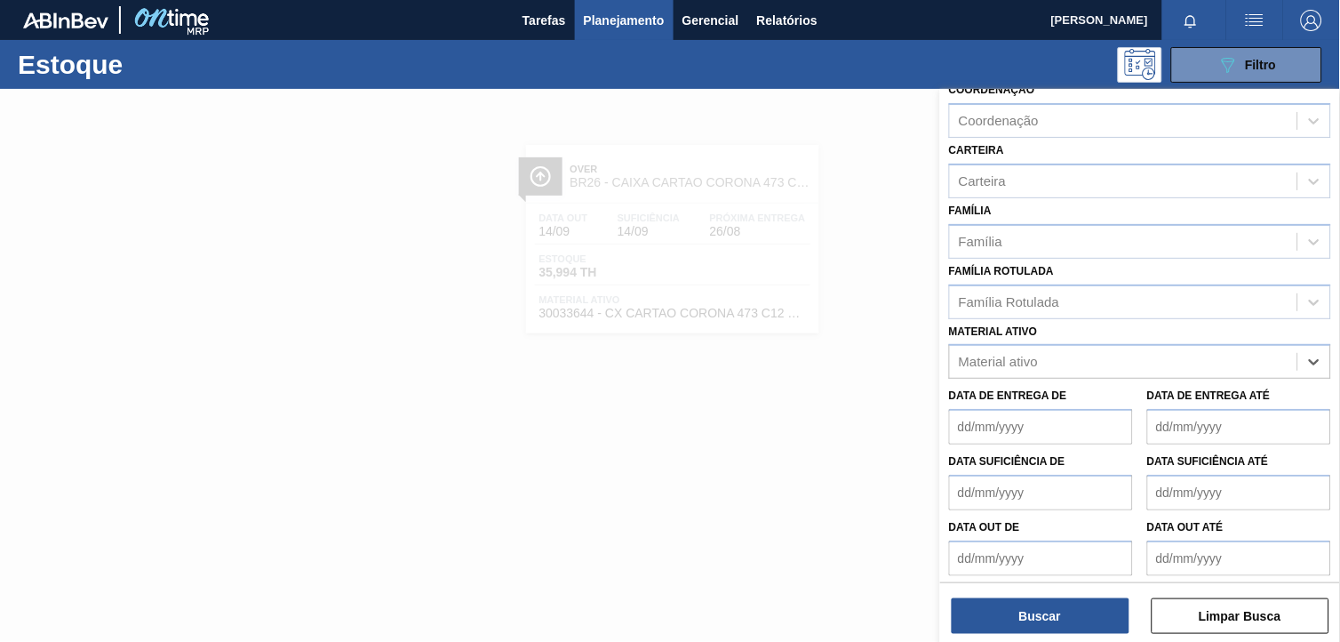
paste ativo "30033650"
type ativo "30033650"
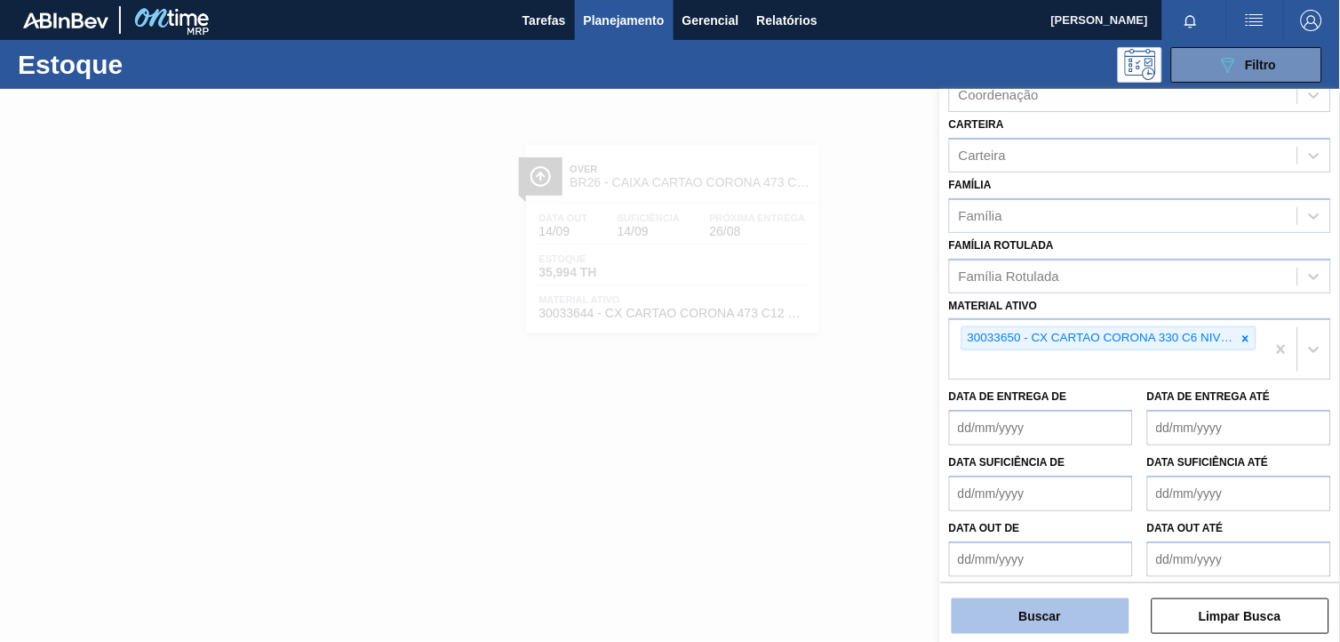
click at [1084, 599] on button "Buscar" at bounding box center [1041, 616] width 178 height 36
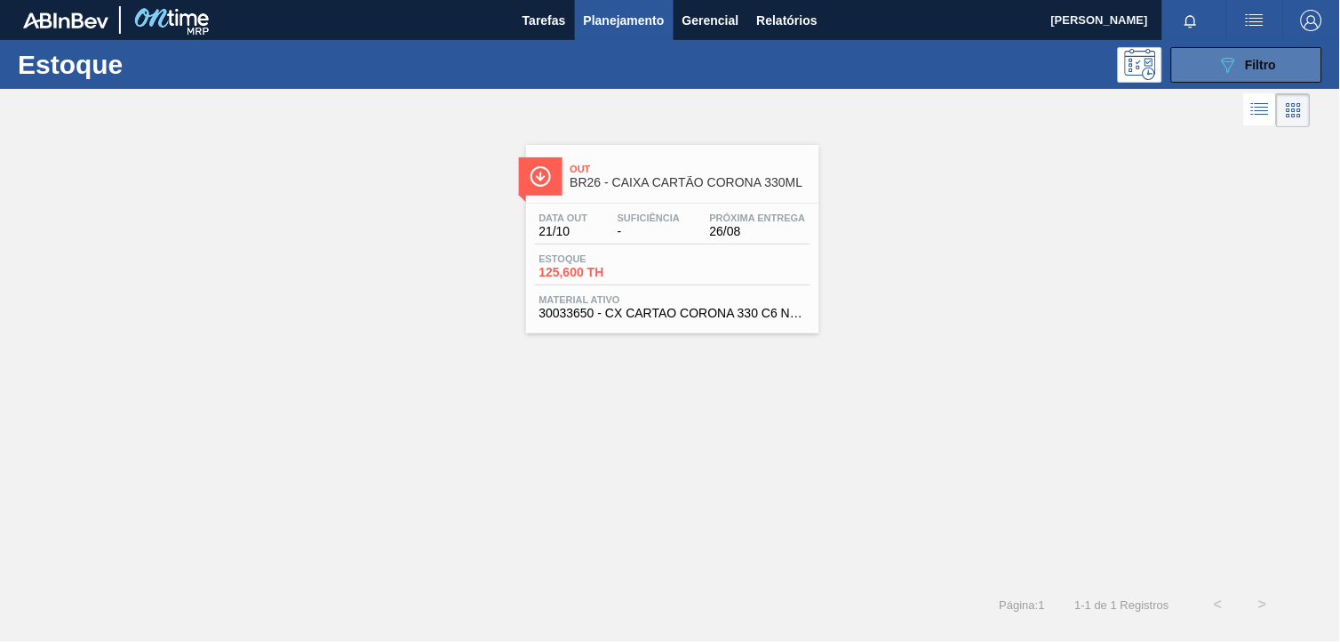
drag, startPoint x: 1241, startPoint y: 81, endPoint x: 1232, endPoint y: 74, distance: 11.4
click at [1233, 76] on button "089F7B8B-B2A5-4AFE-B5C0-19BA573D28AC Filtro" at bounding box center [1246, 65] width 151 height 36
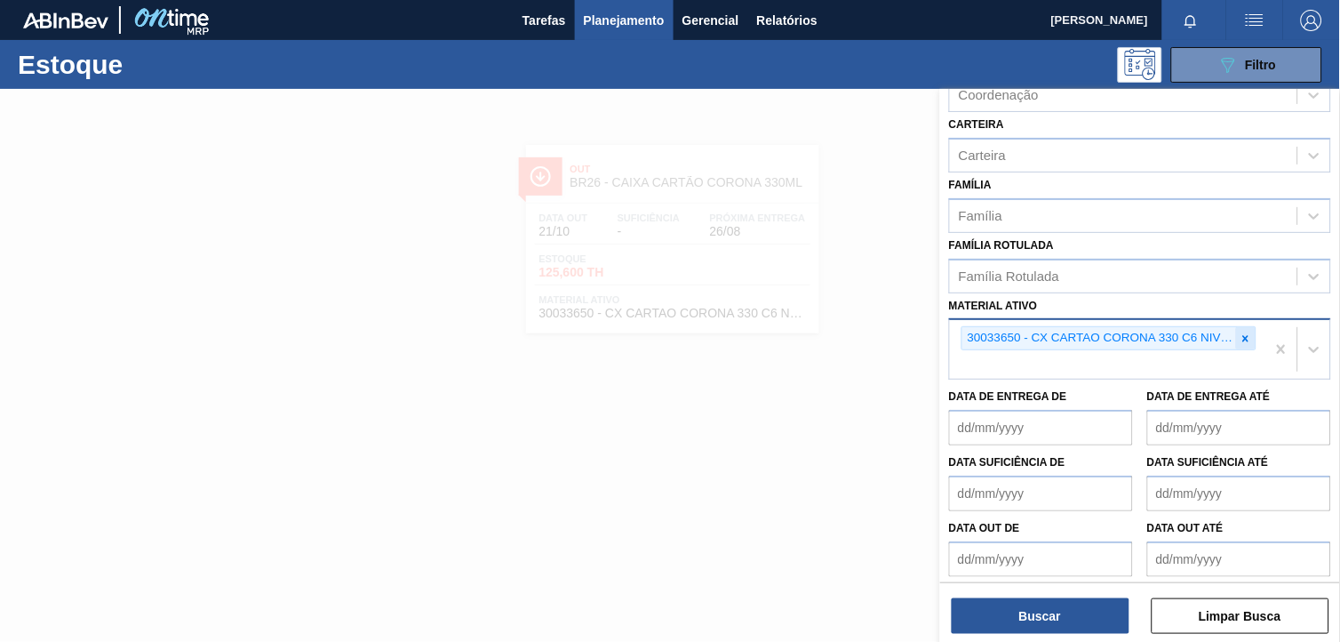
click at [1253, 338] on div at bounding box center [1246, 338] width 20 height 22
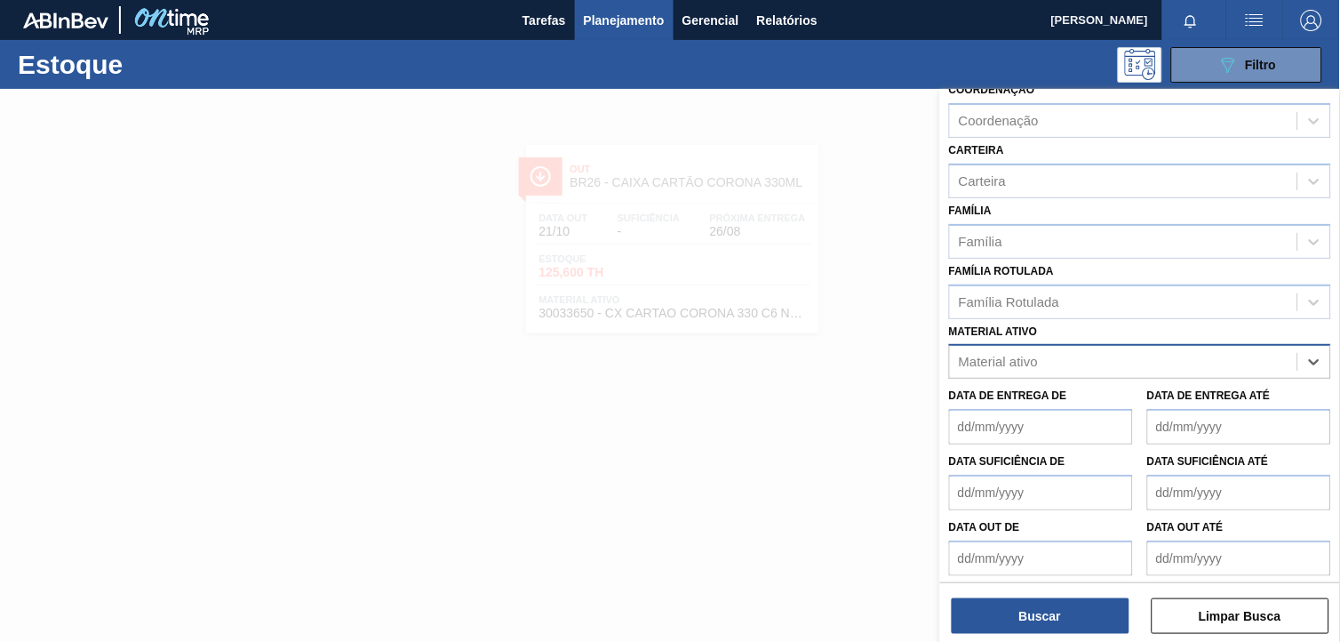
paste ativo "30004808"
type ativo "30004808"
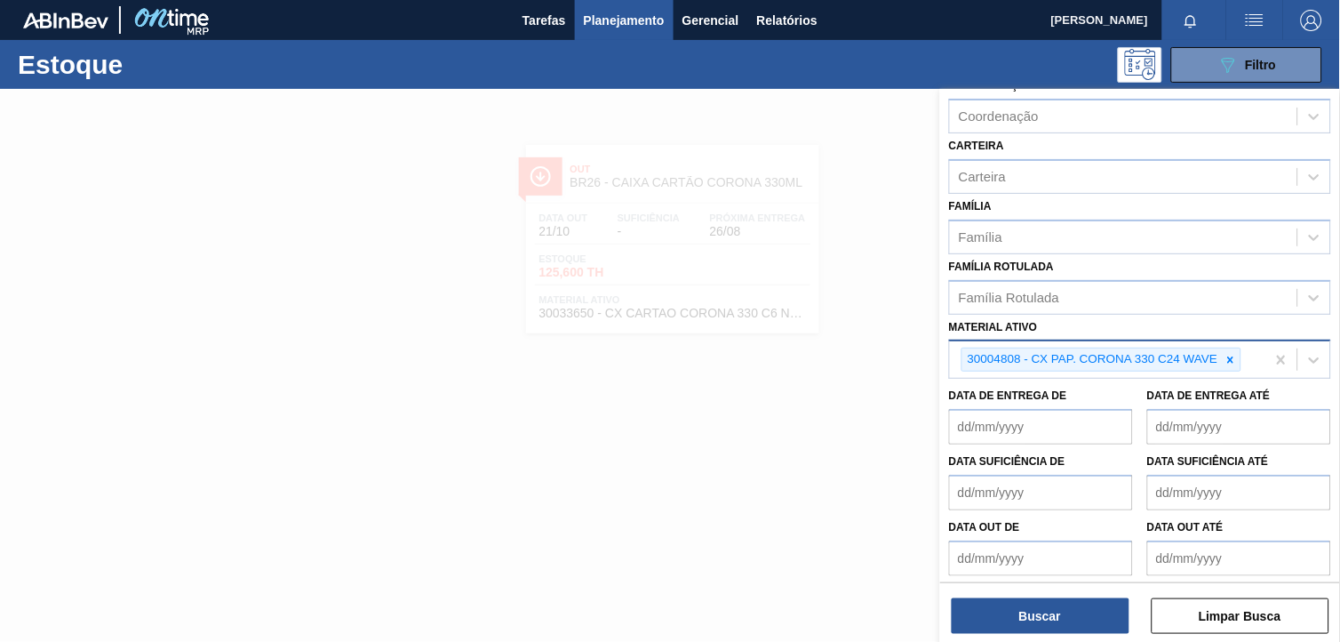
click at [1009, 591] on div "Buscar Limpar Busca" at bounding box center [1140, 607] width 400 height 50
click at [1005, 613] on button "Buscar" at bounding box center [1041, 616] width 178 height 36
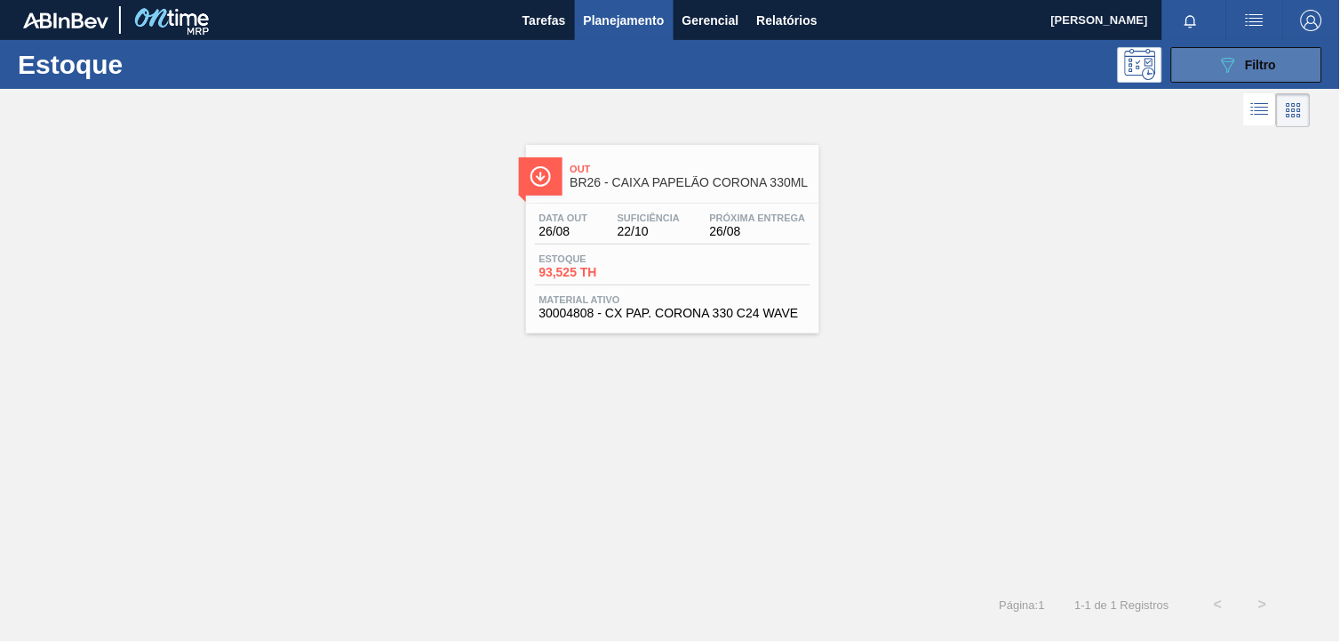
click at [1218, 52] on button "089F7B8B-B2A5-4AFE-B5C0-19BA573D28AC Filtro" at bounding box center [1246, 65] width 151 height 36
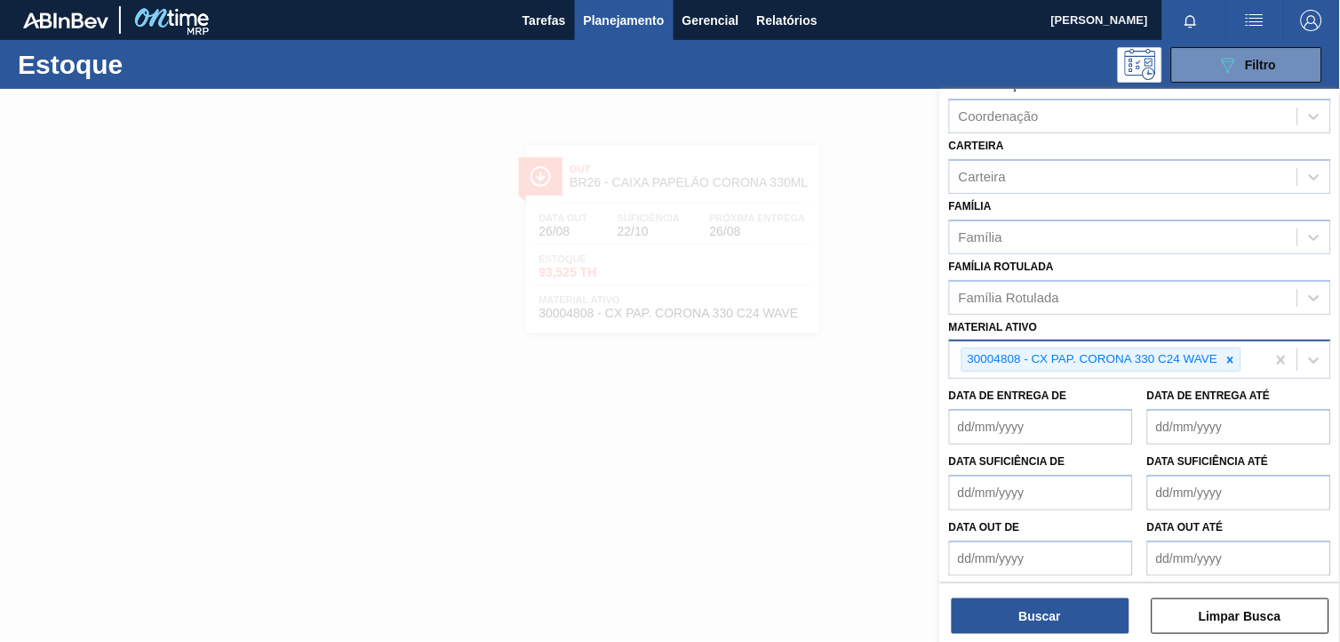
click at [1228, 359] on icon at bounding box center [1231, 360] width 12 height 12
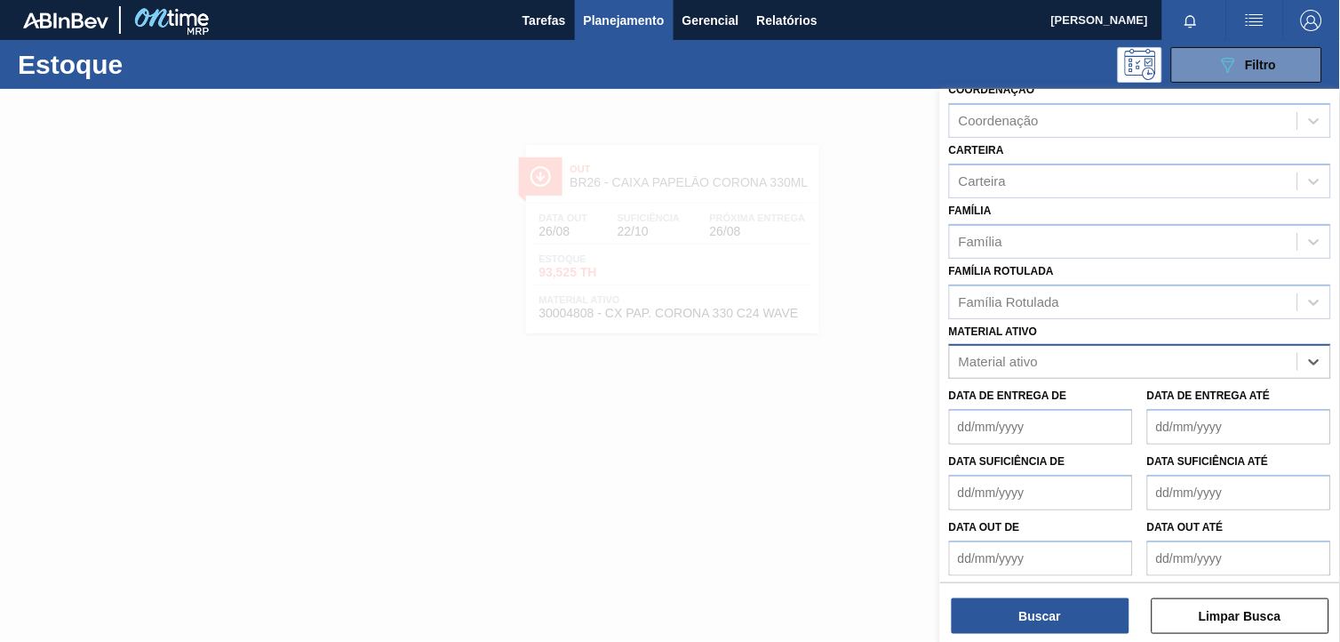
paste ativo "30018640"
type ativo "30018640"
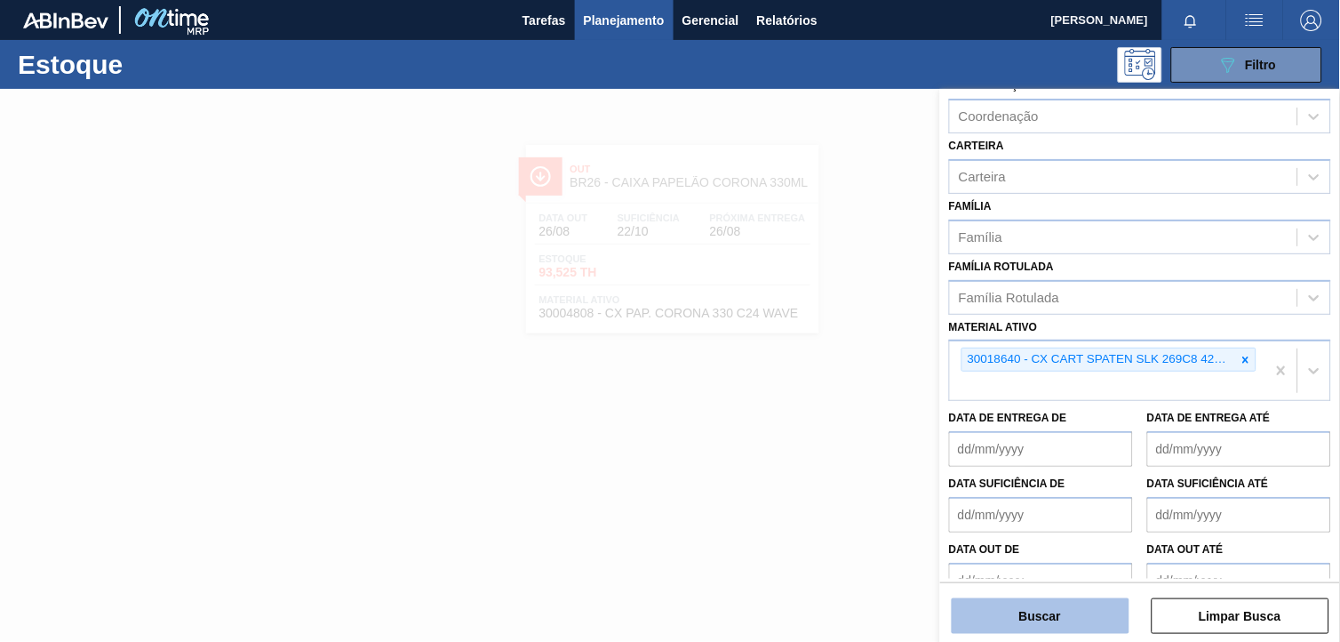
click at [1019, 632] on button "Buscar" at bounding box center [1041, 616] width 178 height 36
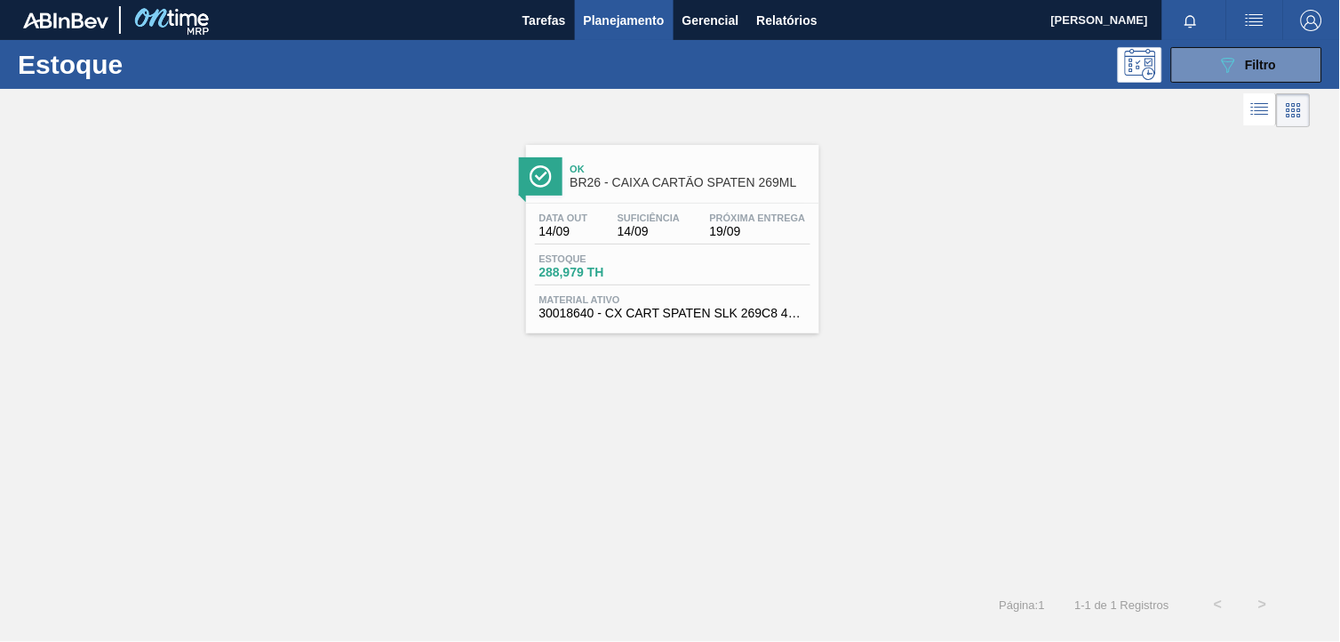
drag, startPoint x: 1225, startPoint y: 76, endPoint x: 1233, endPoint y: 123, distance: 47.9
click at [1225, 74] on button "089F7B8B-B2A5-4AFE-B5C0-19BA573D28AC Filtro" at bounding box center [1246, 65] width 151 height 36
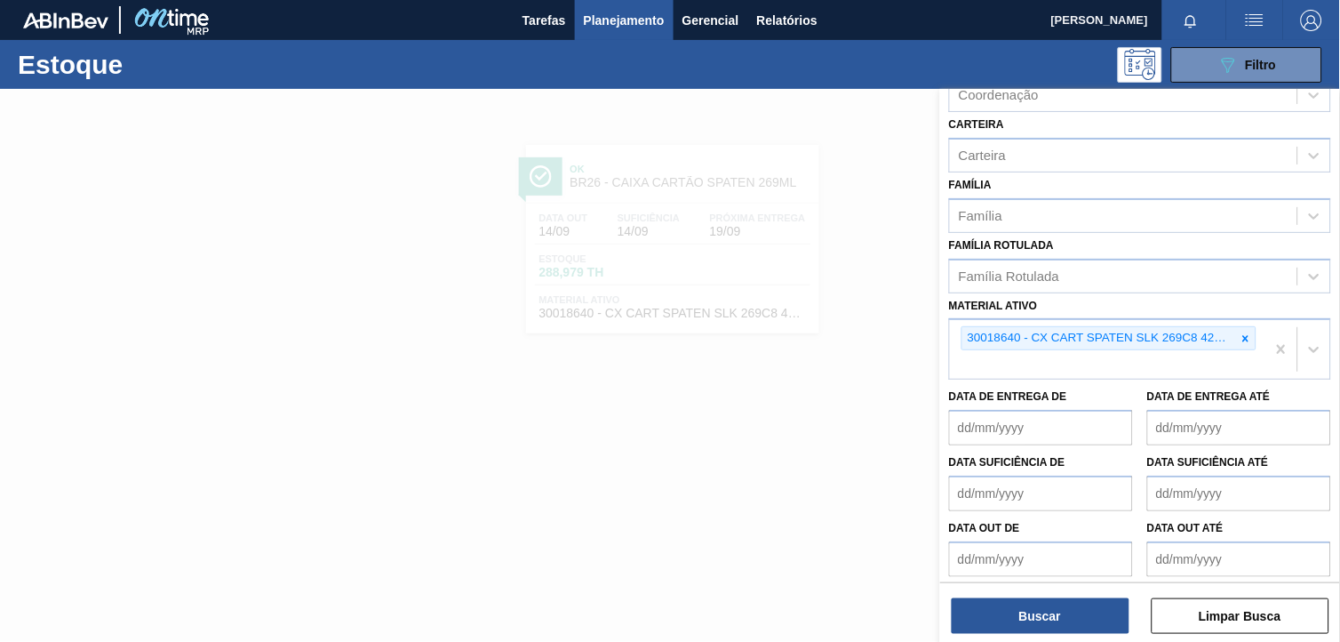
click at [1248, 332] on icon at bounding box center [1246, 338] width 12 height 12
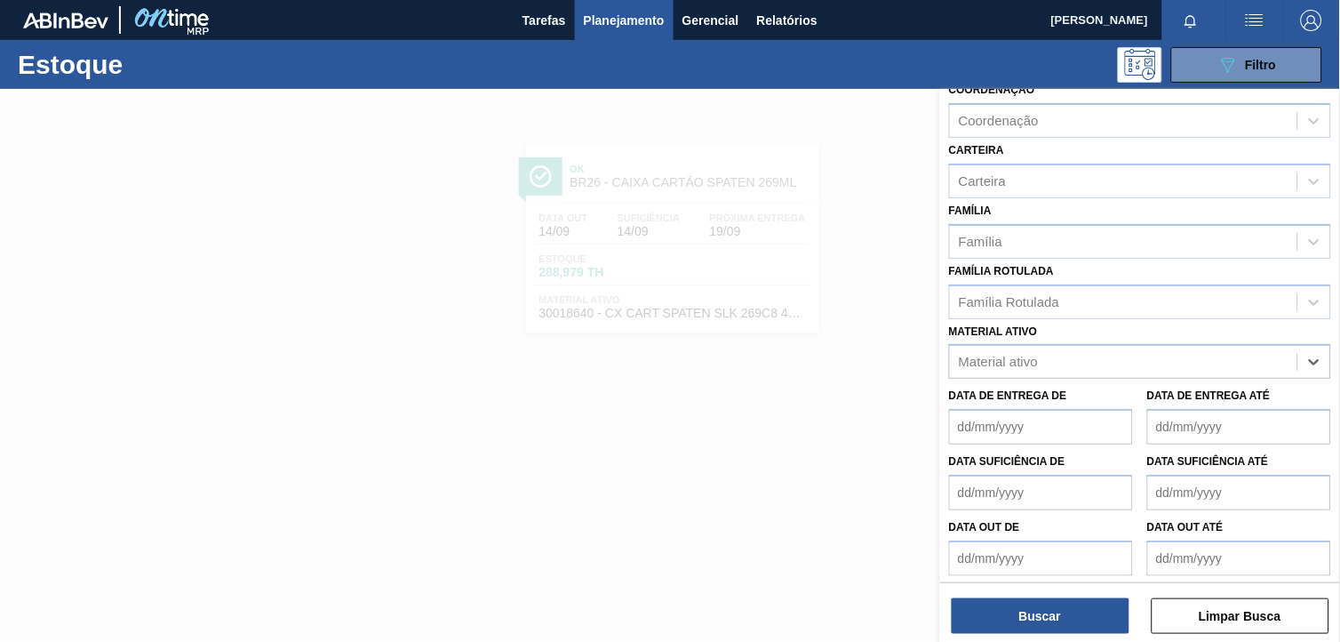
paste ativo "30018649"
type ativo "30018649"
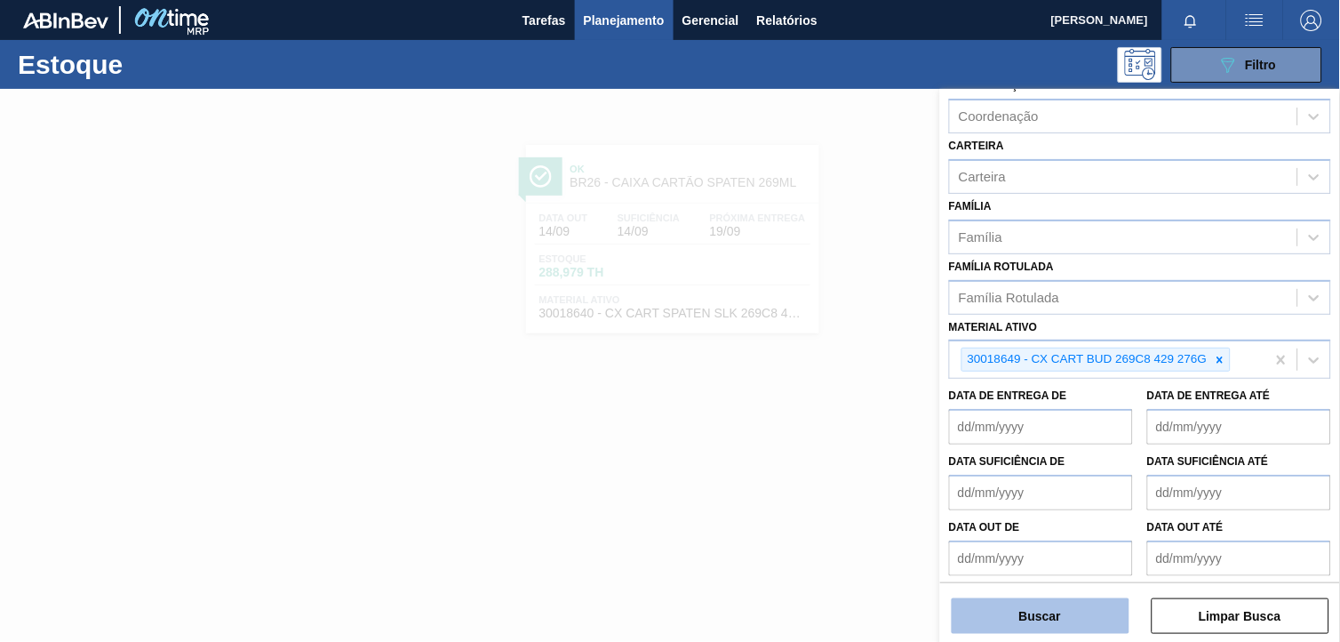
click at [1028, 614] on button "Buscar" at bounding box center [1041, 616] width 178 height 36
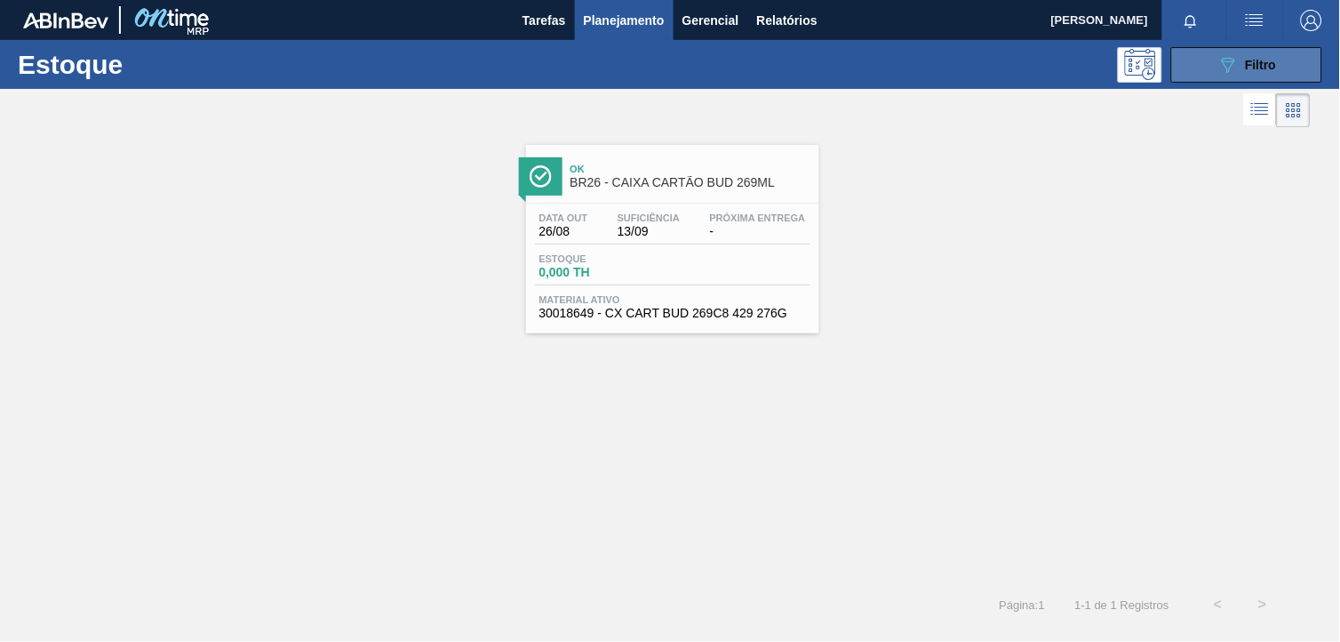
click at [1254, 69] on span "Filtro" at bounding box center [1261, 65] width 31 height 14
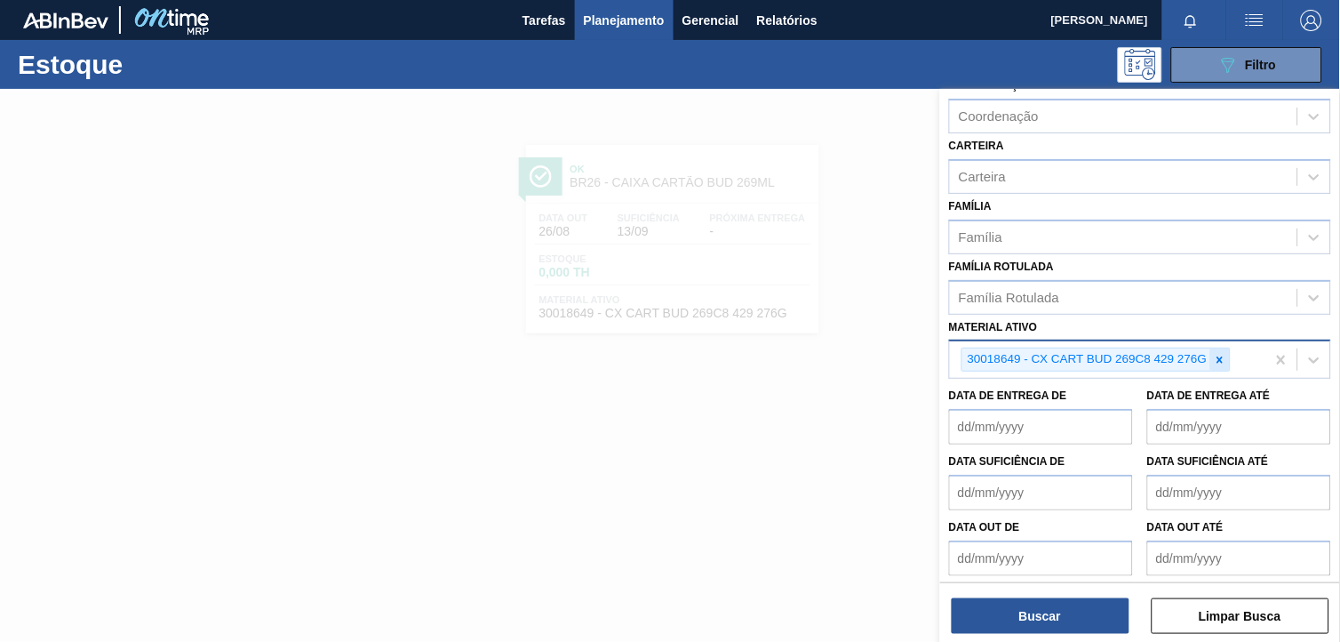
click at [1222, 359] on icon at bounding box center [1220, 360] width 12 height 12
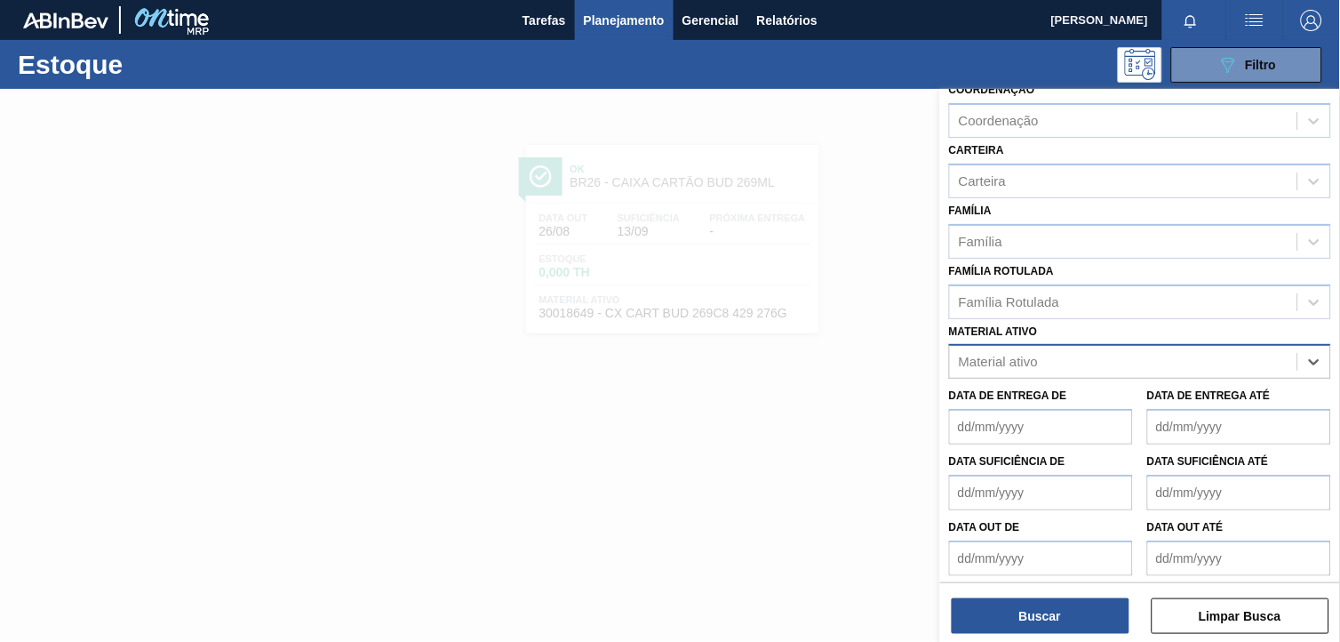
paste ativo "30030072"
type ativo "30030072"
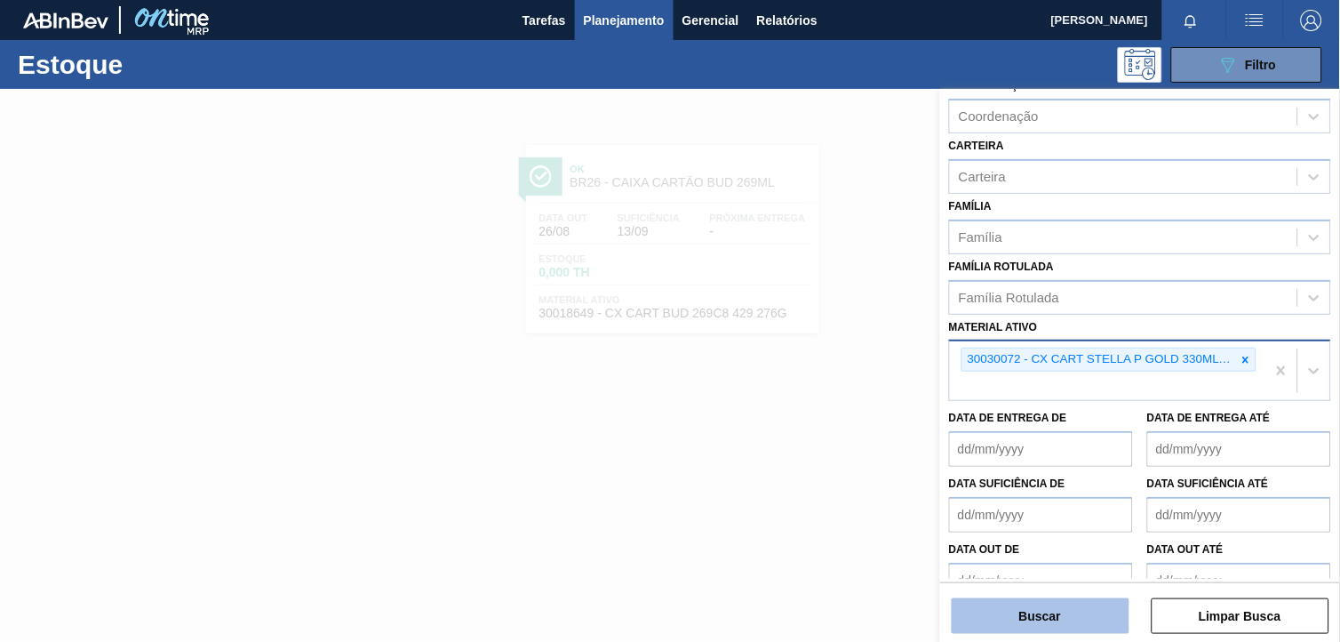
click at [1037, 623] on button "Buscar" at bounding box center [1041, 616] width 178 height 36
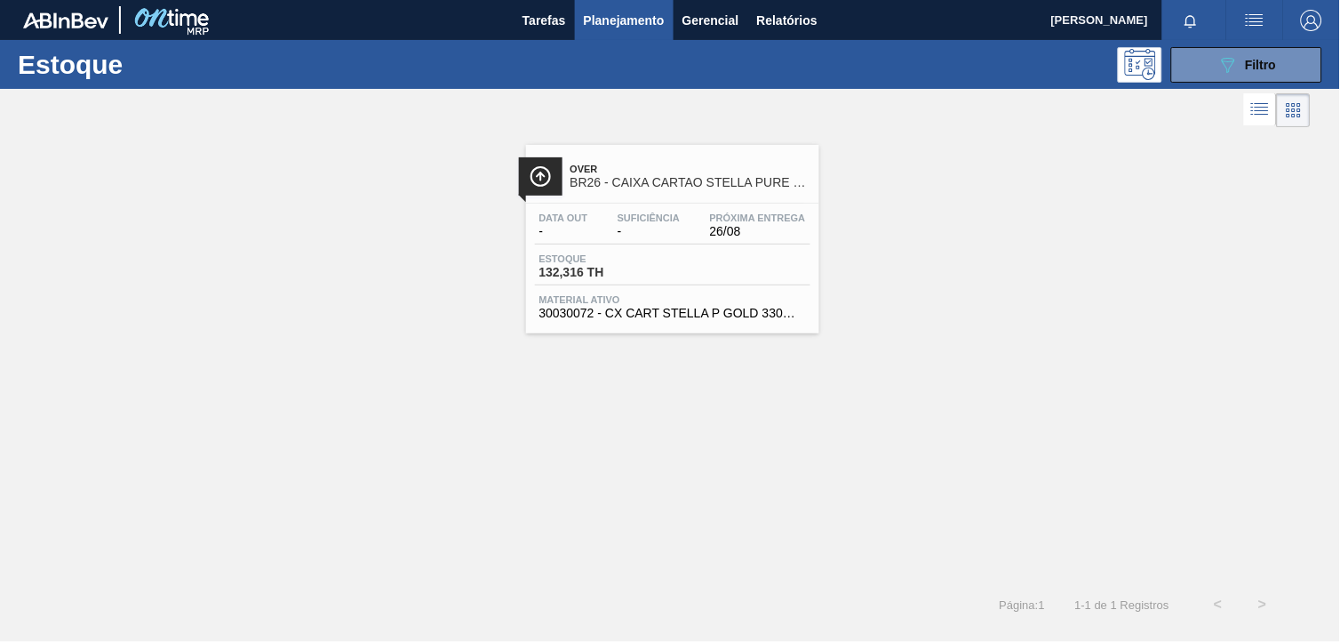
click at [716, 256] on div "Estoque 132,316 TH" at bounding box center [672, 269] width 275 height 32
